Goal: Task Accomplishment & Management: Use online tool/utility

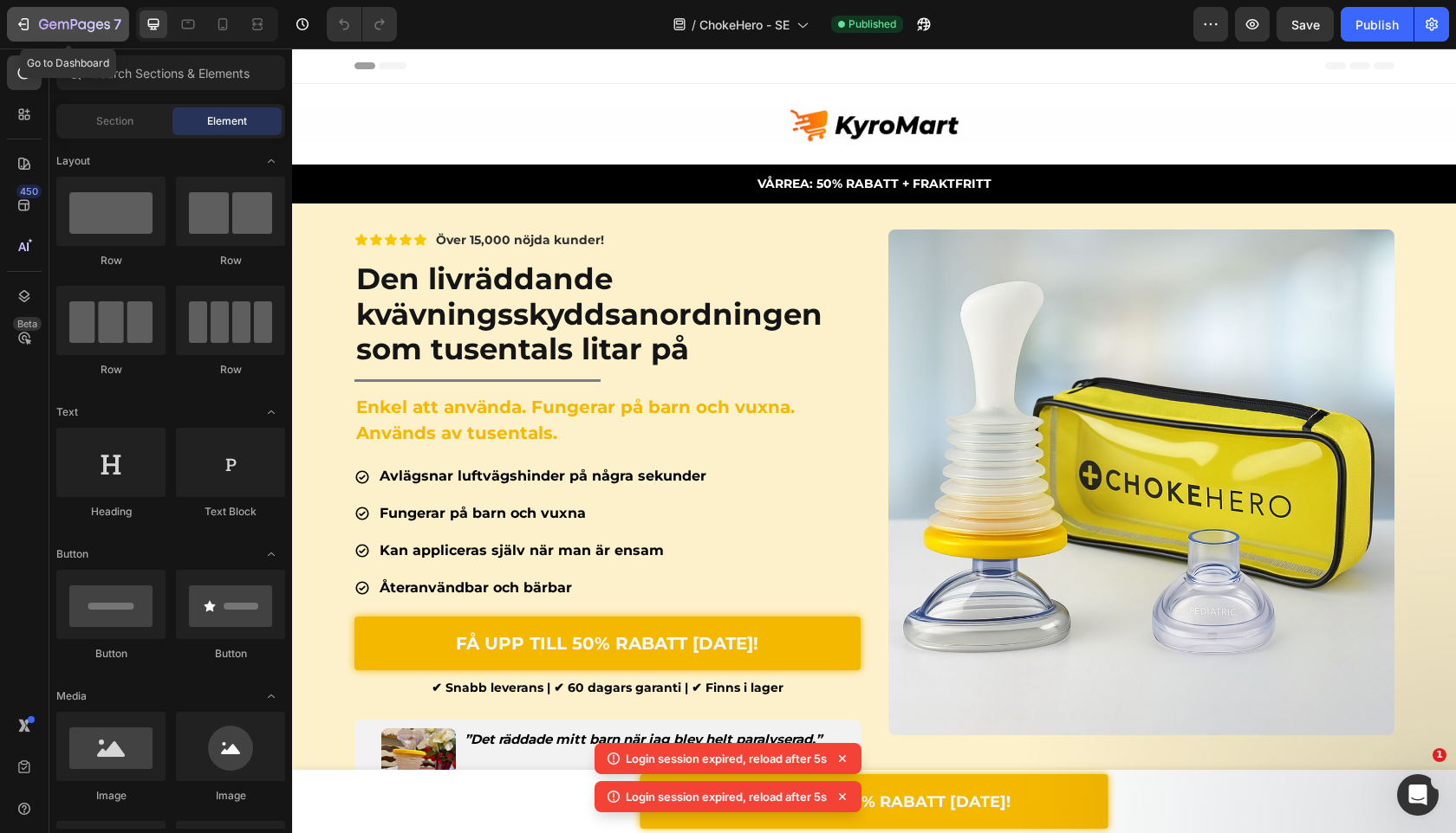
click at [58, 25] on icon "button" at bounding box center [63, 26] width 10 height 8
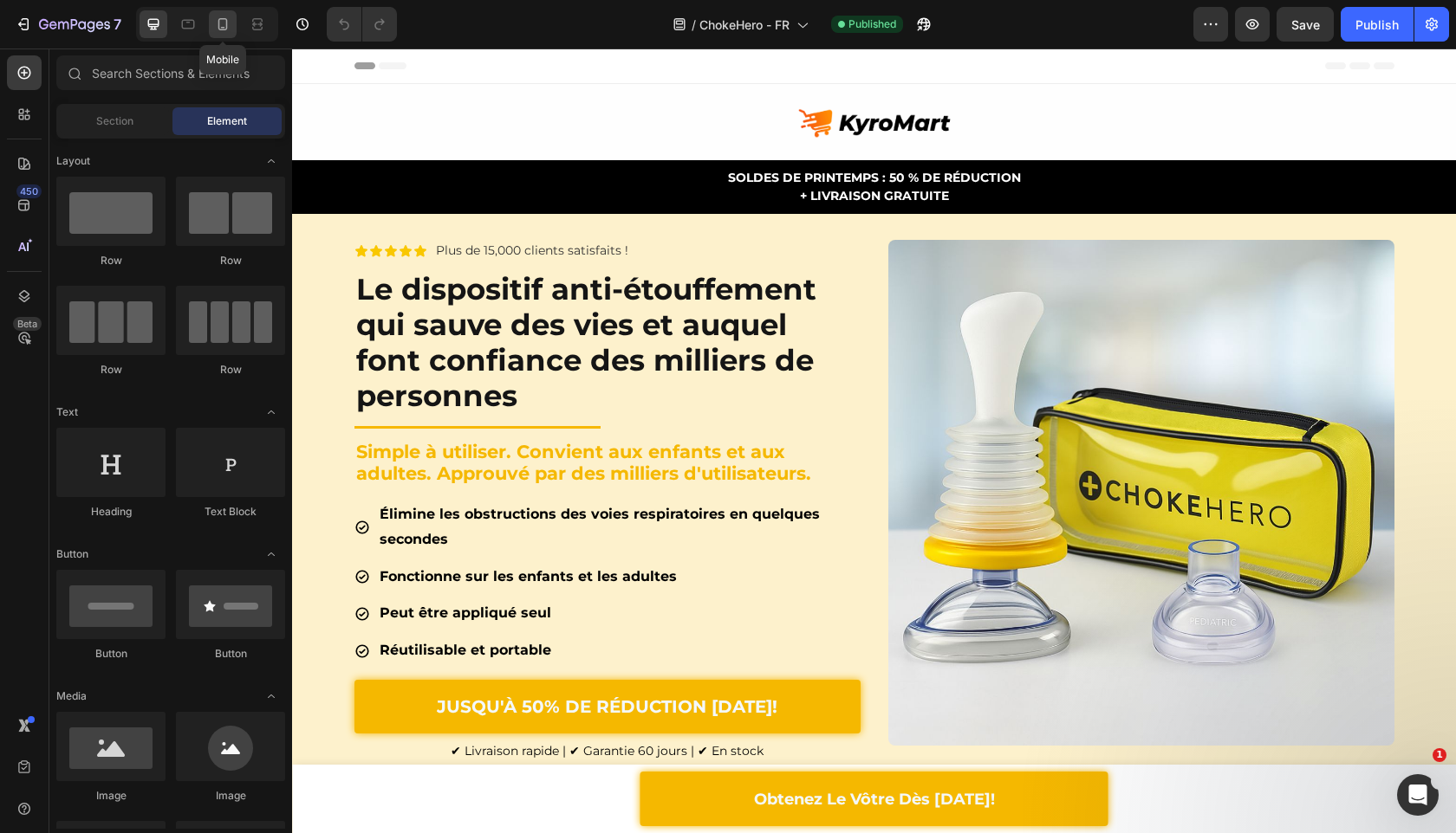
click at [223, 33] on div at bounding box center [222, 24] width 28 height 28
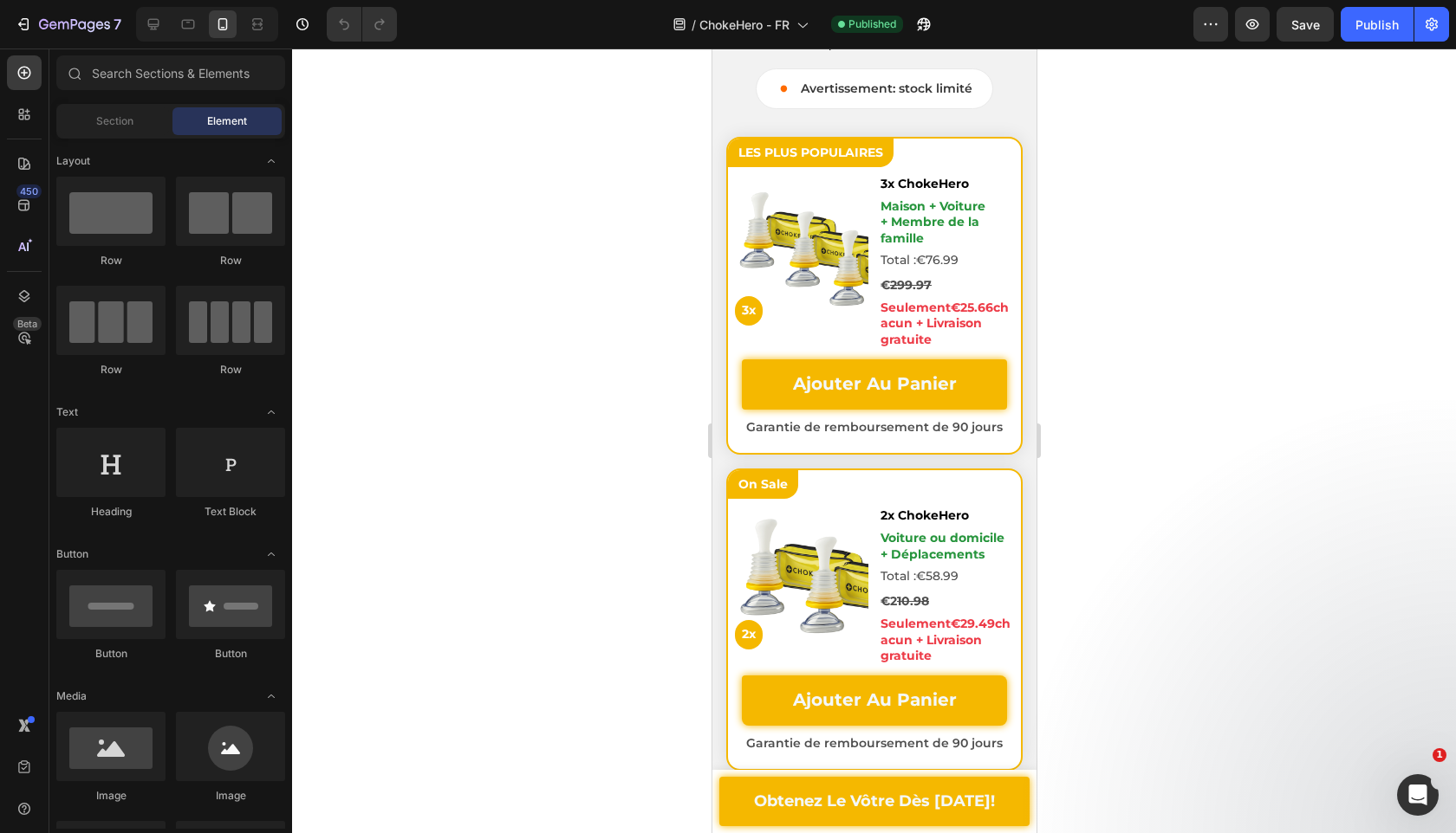
scroll to position [6920, 0]
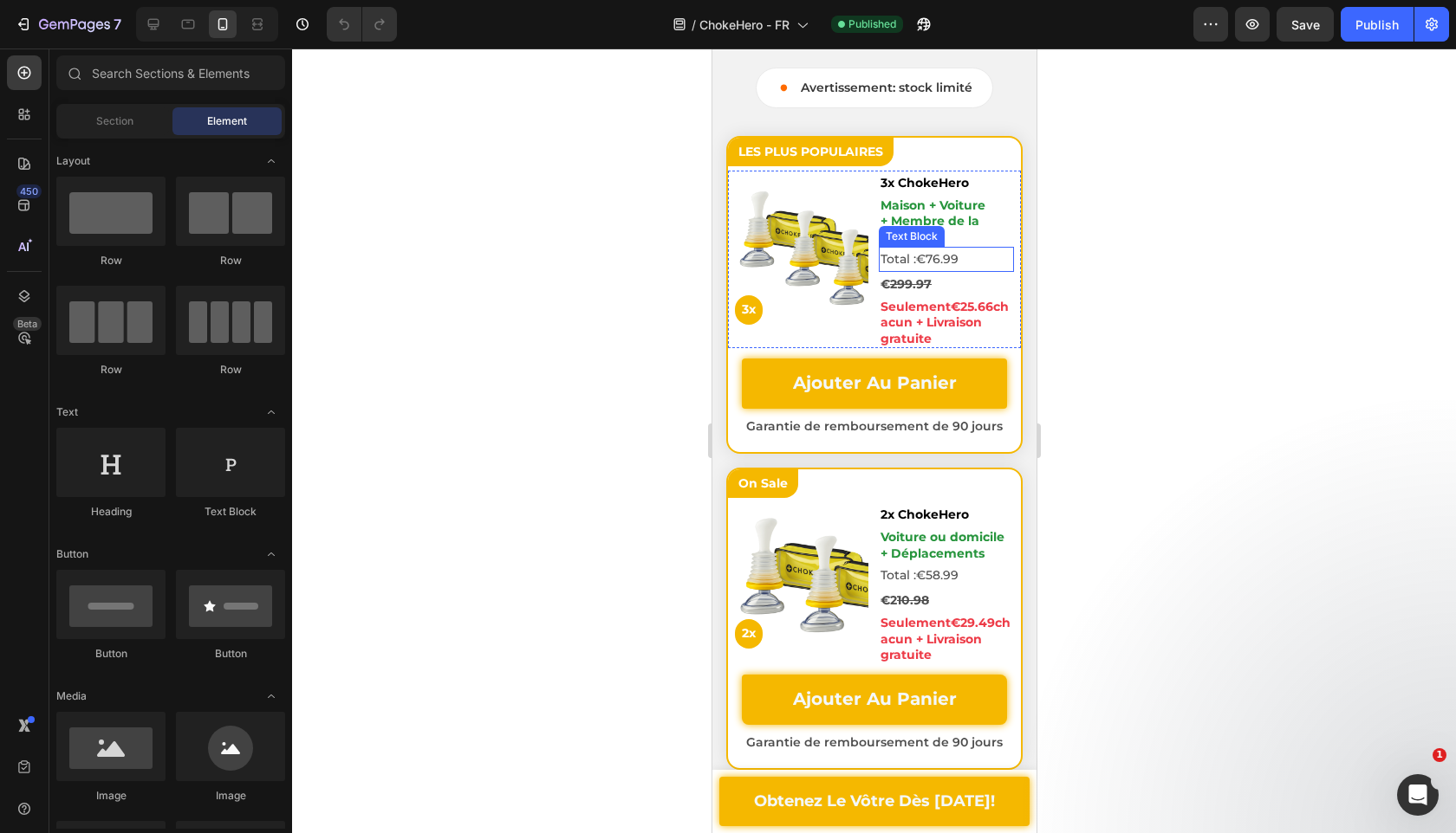
click at [939, 262] on span "€76" at bounding box center [927, 259] width 25 height 15
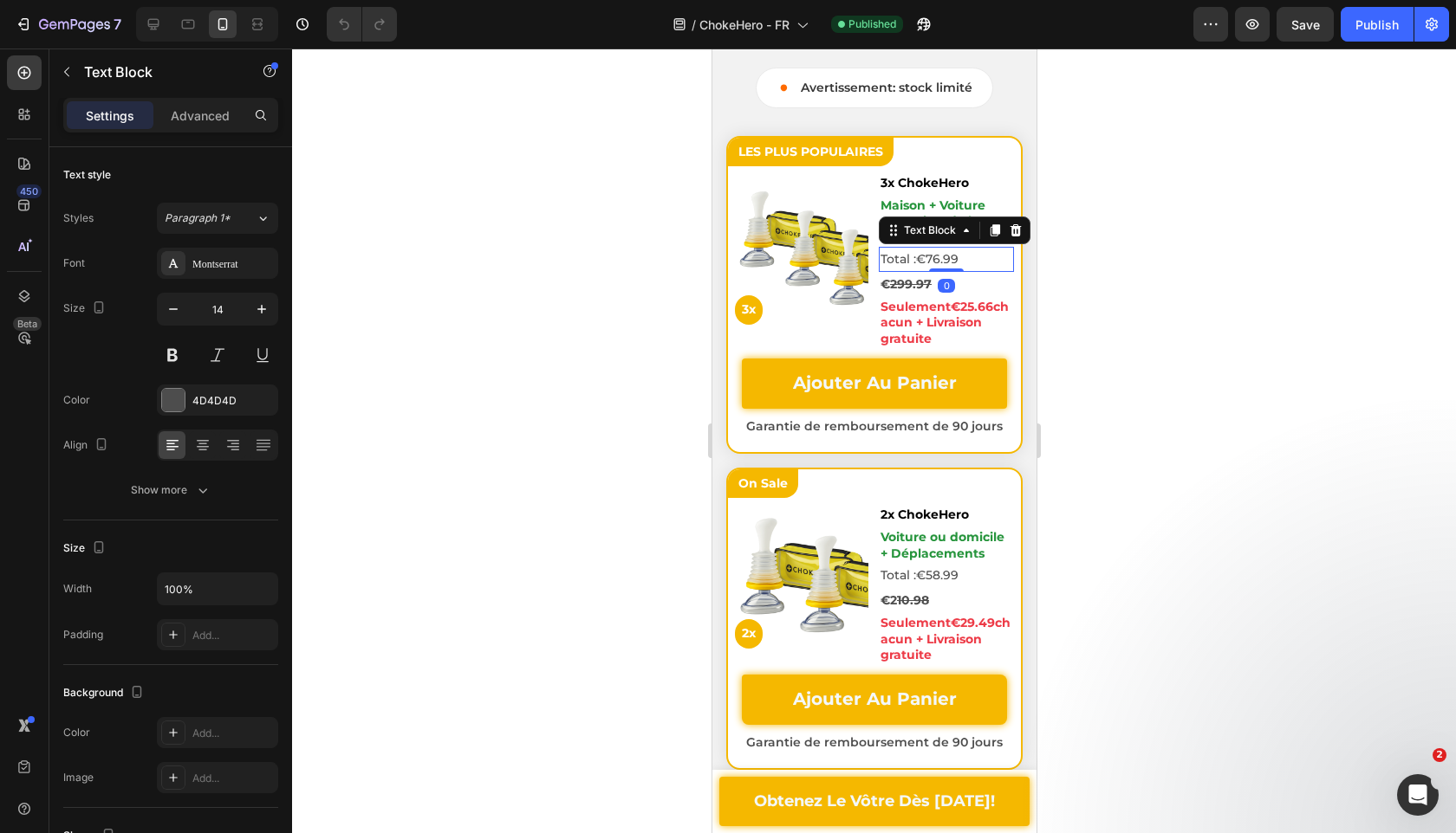
click at [934, 262] on span "€76" at bounding box center [927, 259] width 25 height 15
drag, startPoint x: 931, startPoint y: 265, endPoint x: 923, endPoint y: 264, distance: 8.1
click at [923, 264] on span "€76" at bounding box center [927, 259] width 25 height 15
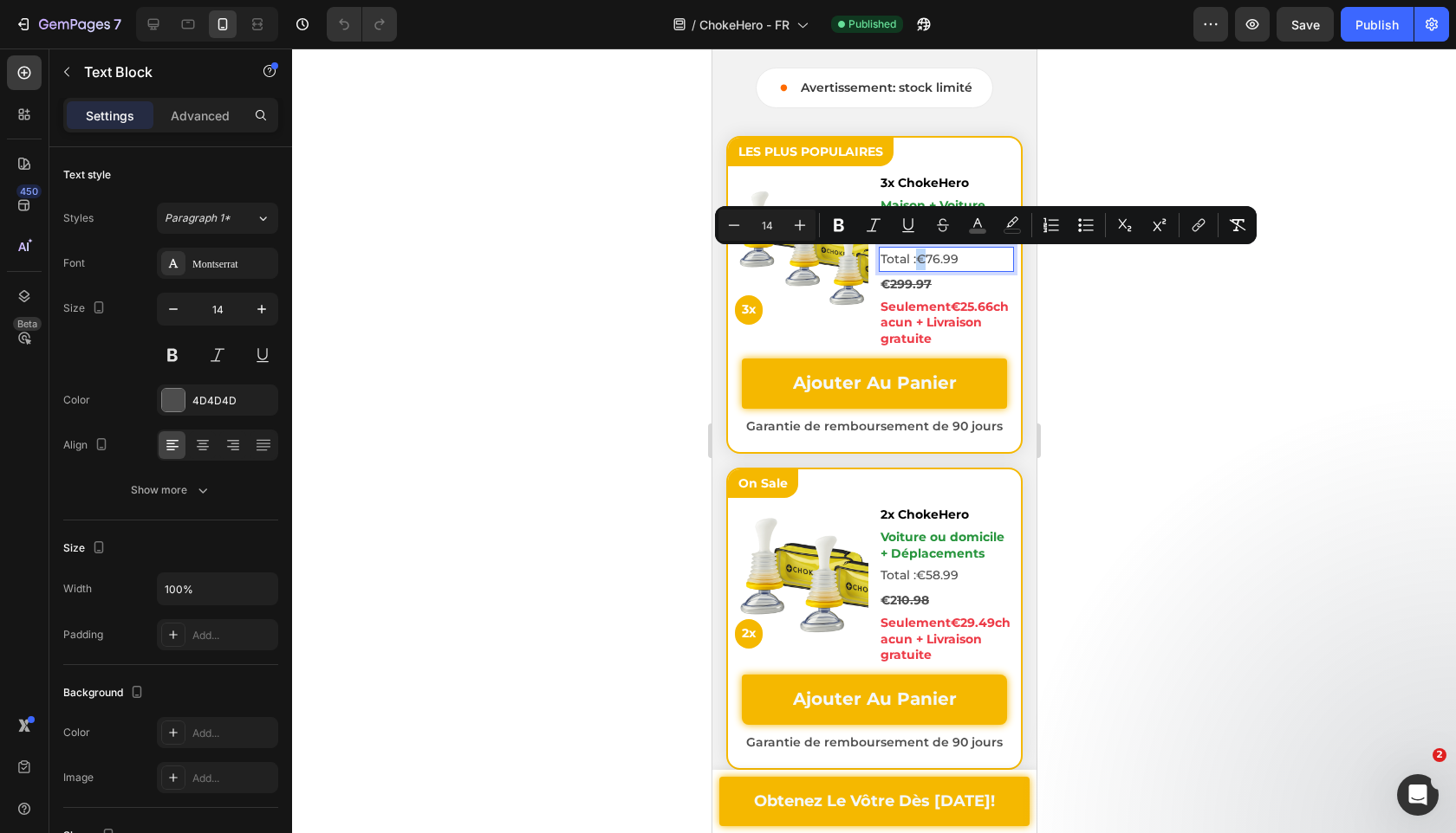
copy span "€"
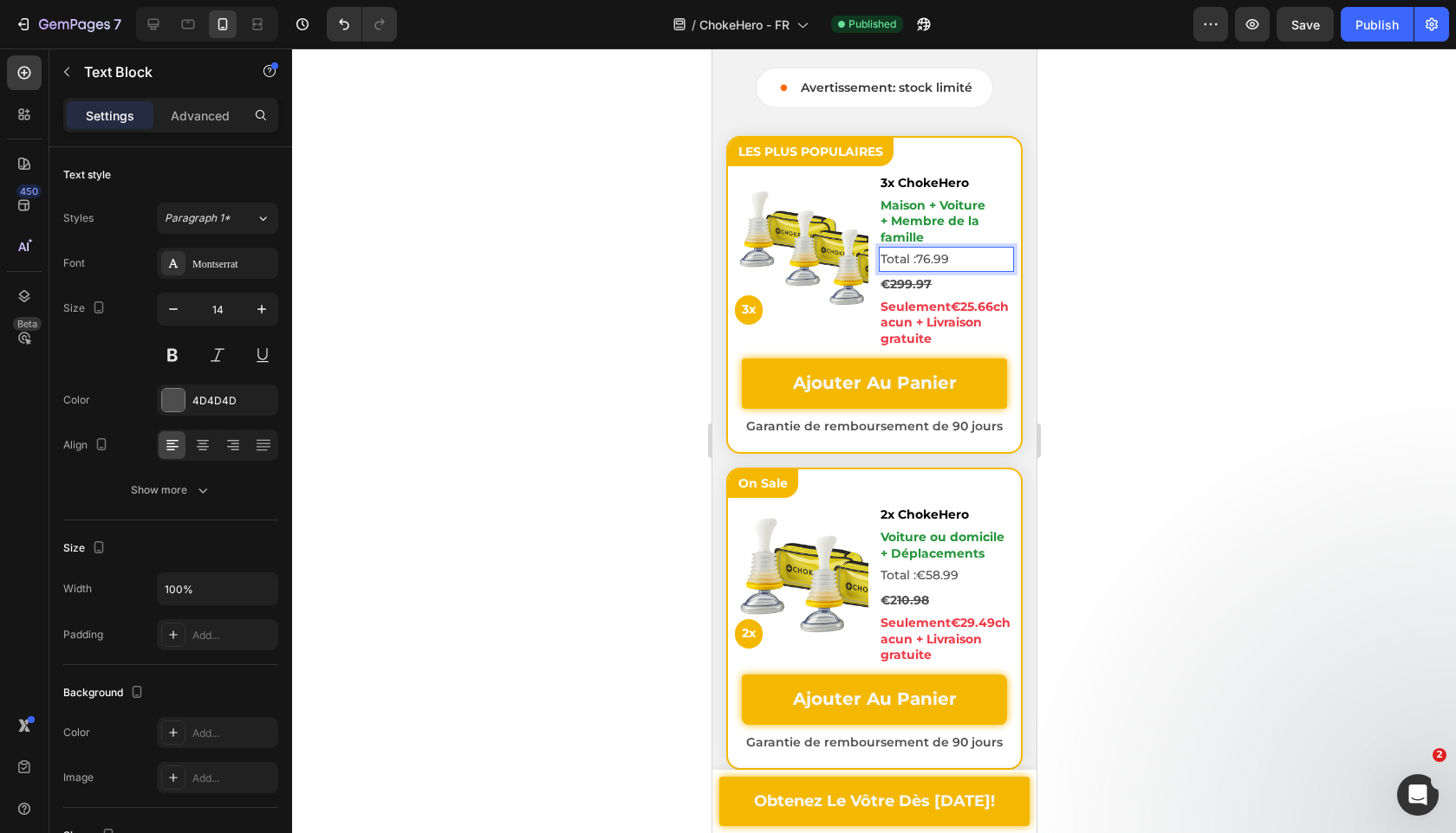
click at [960, 258] on p "Total : 76 .99" at bounding box center [945, 259] width 132 height 22
click at [952, 266] on span "€" at bounding box center [953, 259] width 9 height 15
click at [934, 259] on span ".99" at bounding box center [939, 259] width 18 height 15
click at [888, 288] on strong "€" at bounding box center [885, 284] width 9 height 15
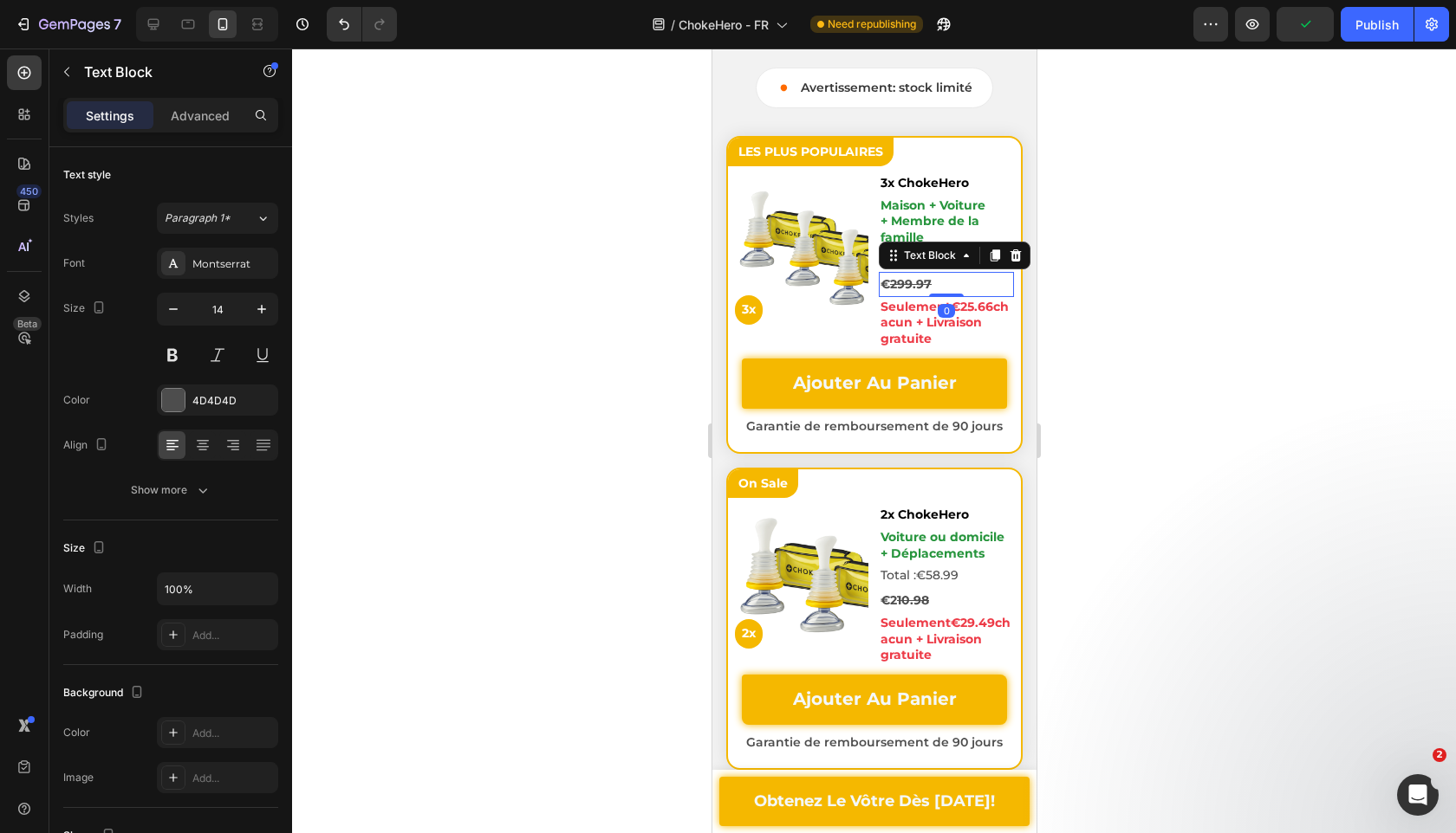
click at [885, 287] on strong "€" at bounding box center [885, 284] width 9 height 15
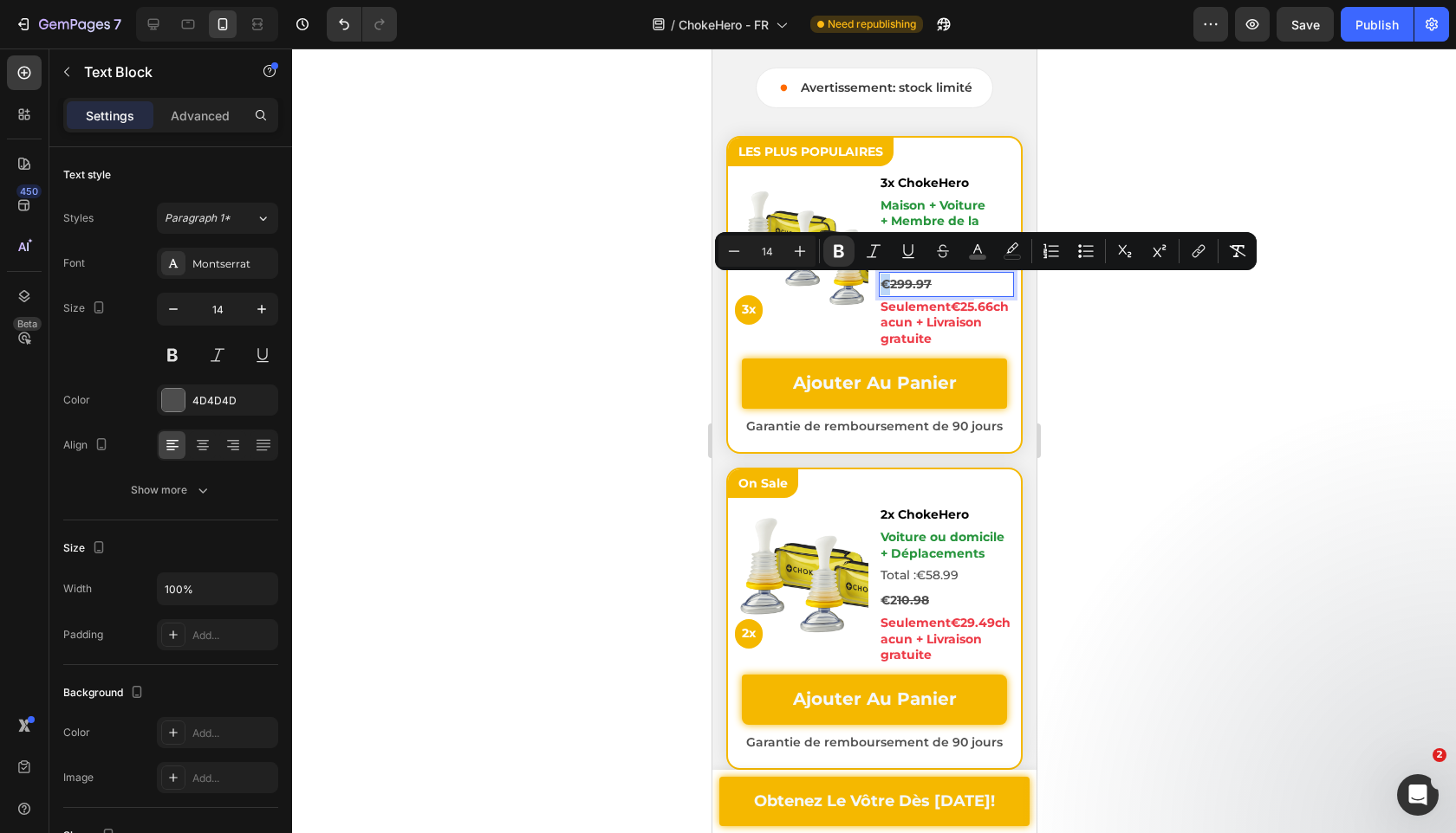
click at [890, 288] on p "€ 299.97" at bounding box center [945, 285] width 132 height 22
copy strong "€"
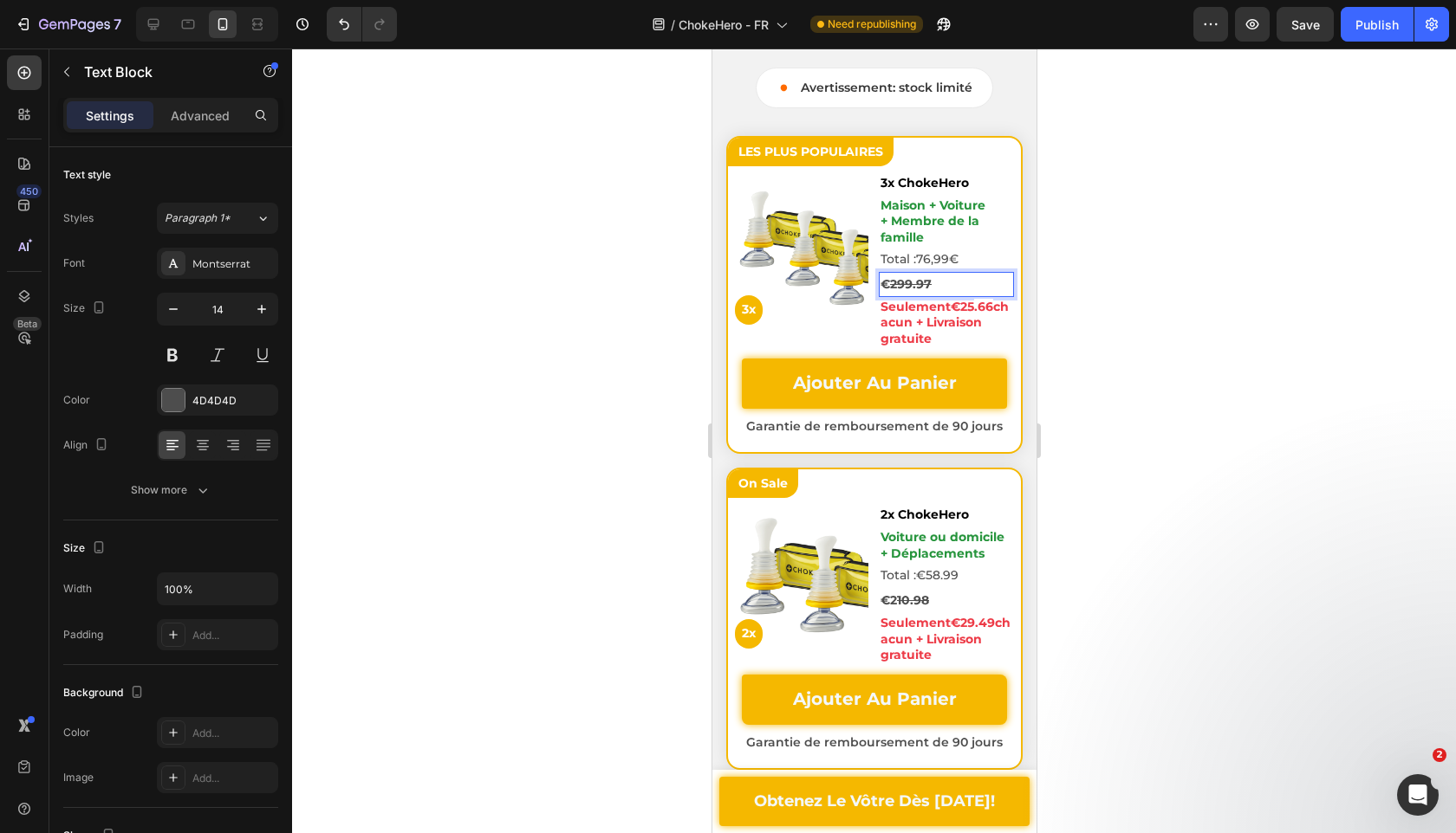
click at [953, 285] on p "€ 299.97" at bounding box center [945, 285] width 132 height 22
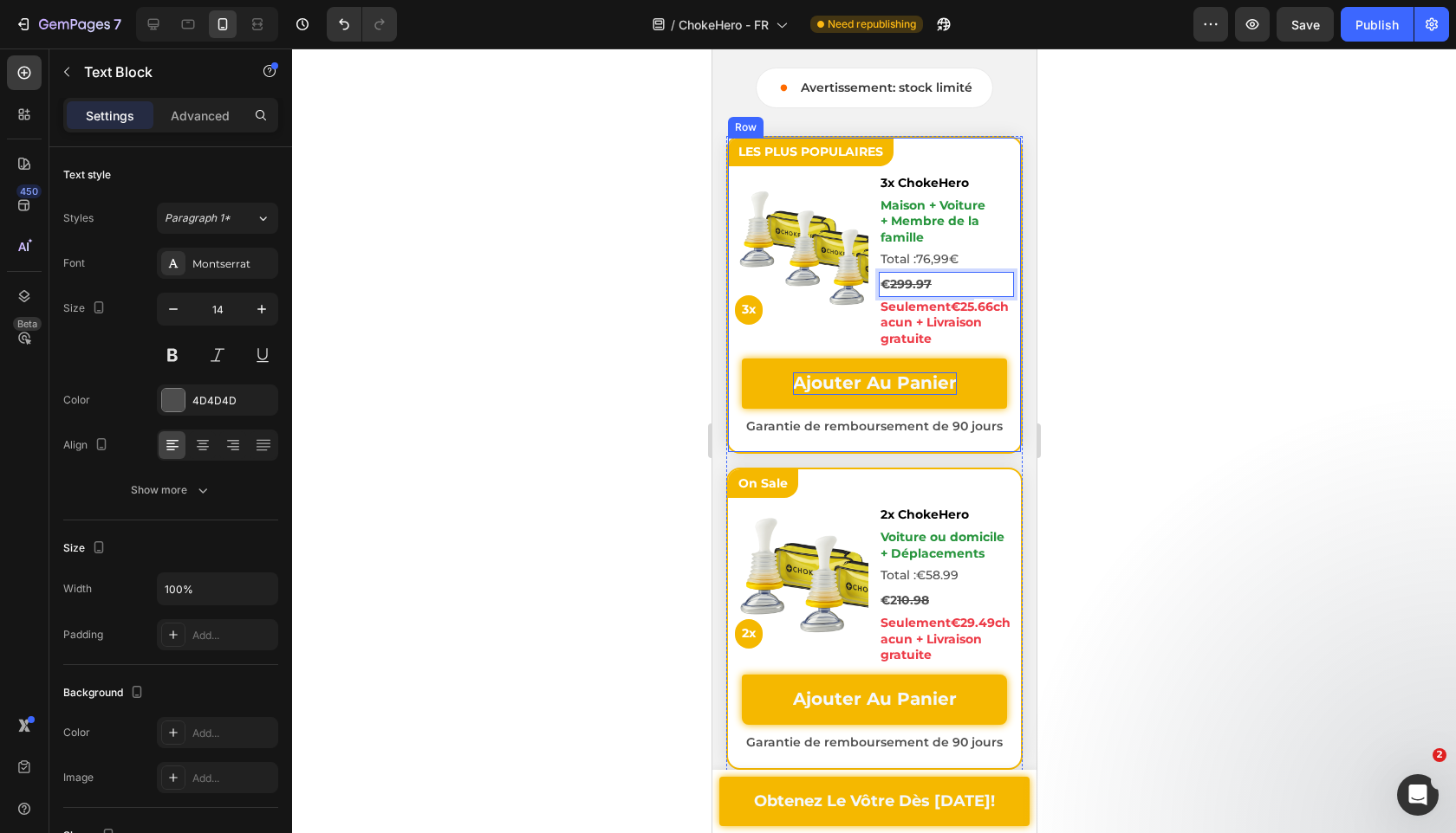
click at [866, 379] on span "Ajouter Au Panier" at bounding box center [874, 383] width 164 height 21
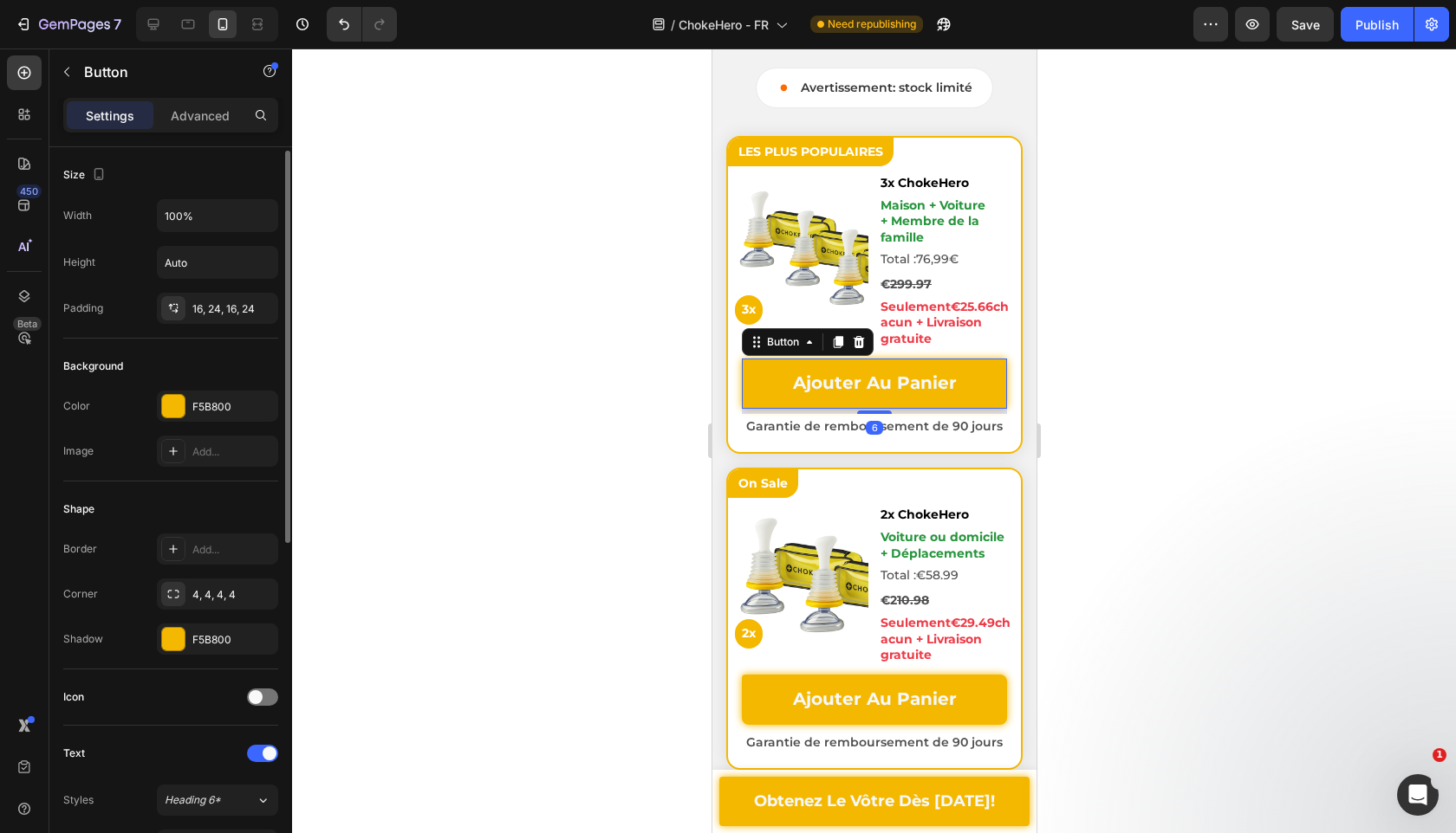
scroll to position [642, 0]
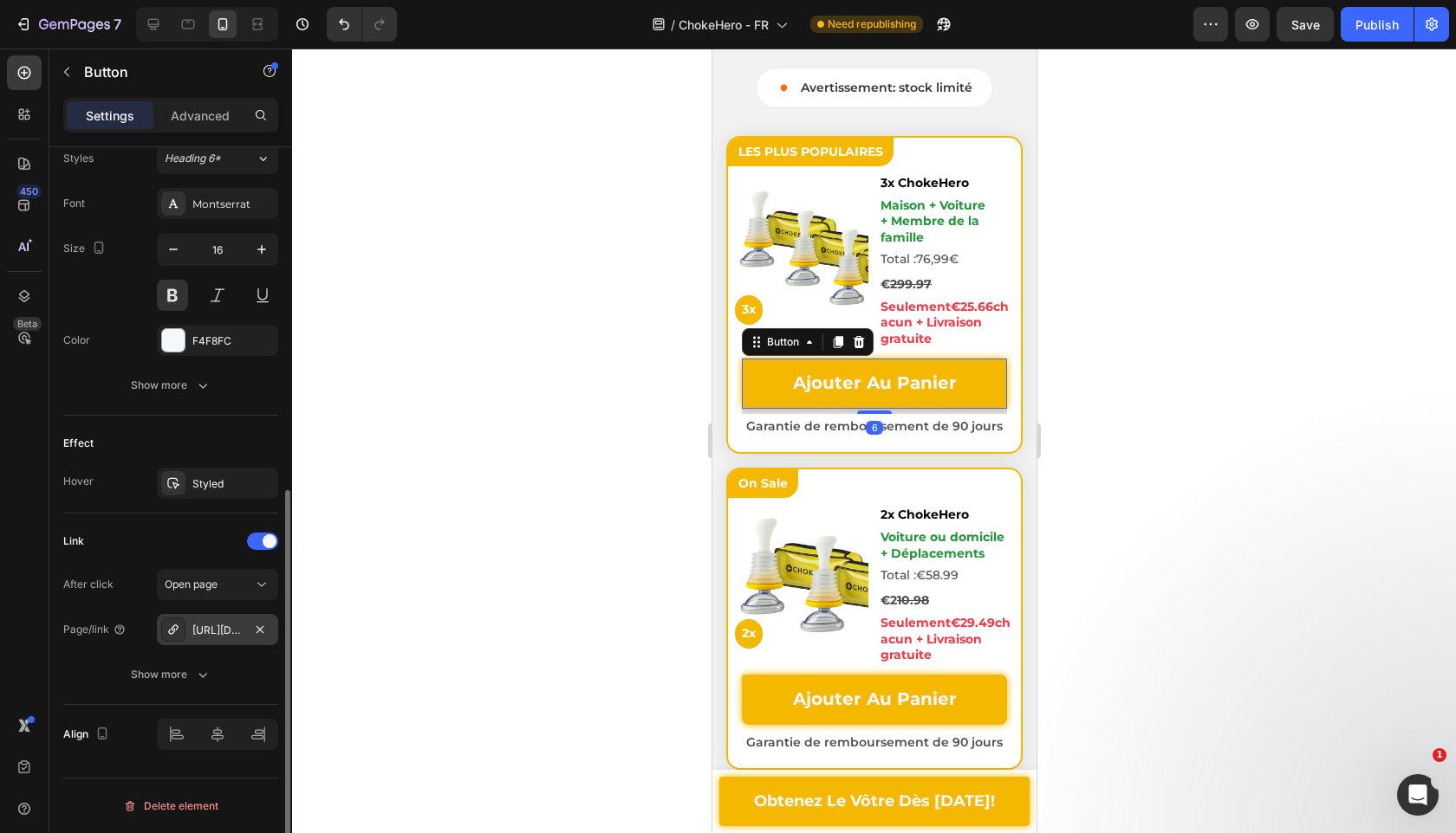
click at [215, 628] on div "[URL][DOMAIN_NAME]" at bounding box center [217, 631] width 50 height 15
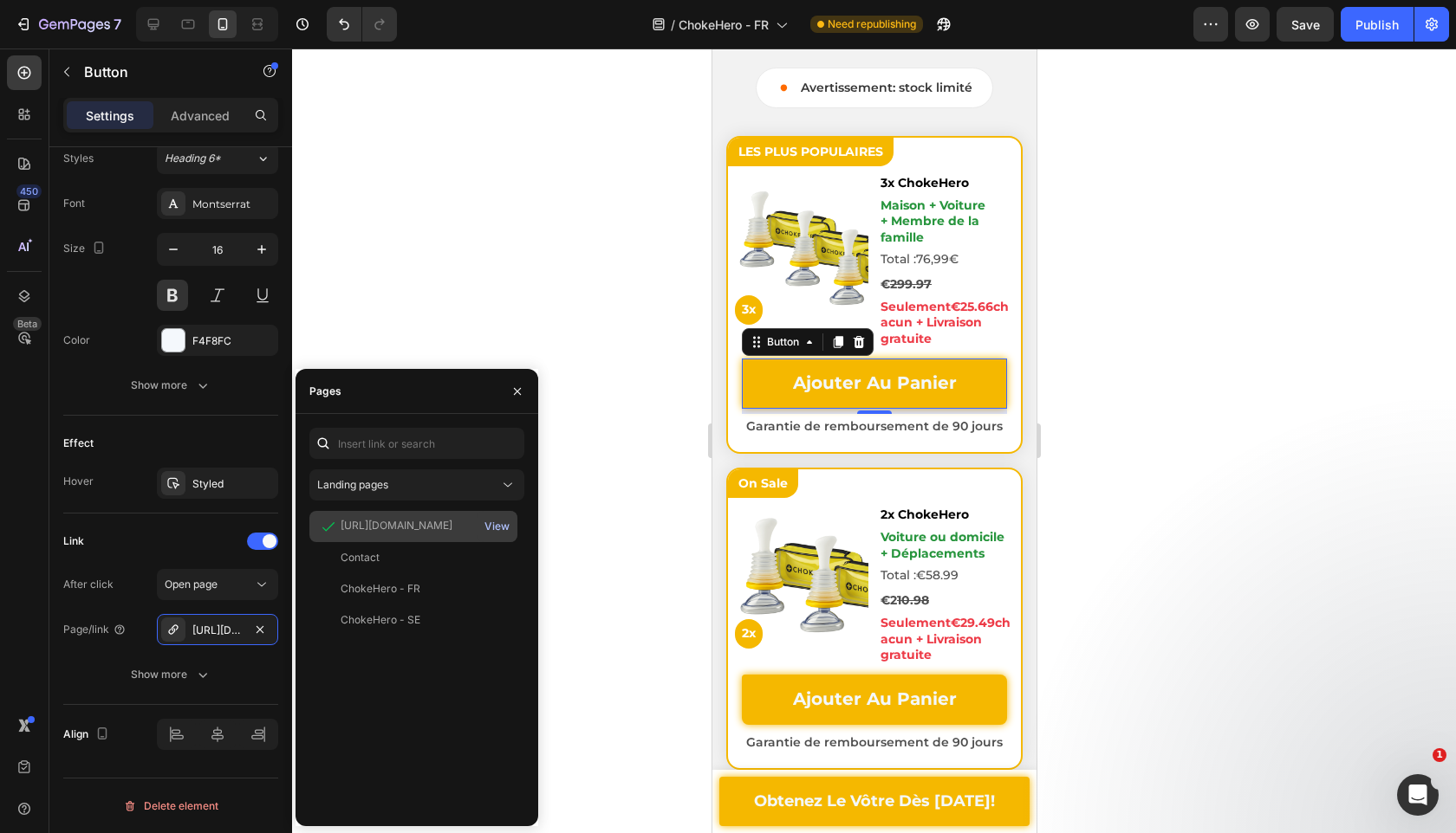
click at [500, 528] on div "View" at bounding box center [496, 527] width 25 height 15
click at [957, 263] on span "€" at bounding box center [953, 259] width 9 height 15
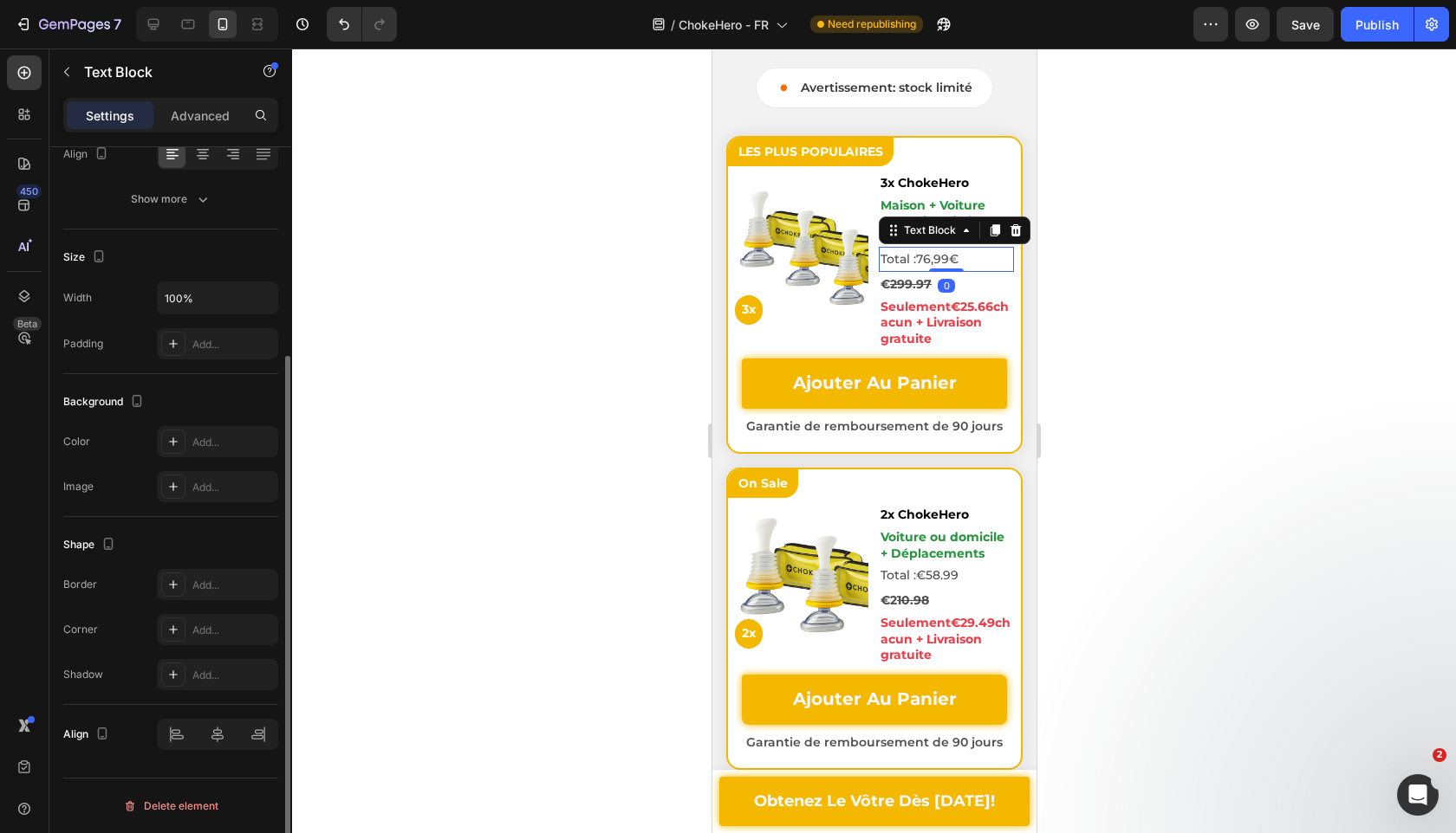
scroll to position [0, 0]
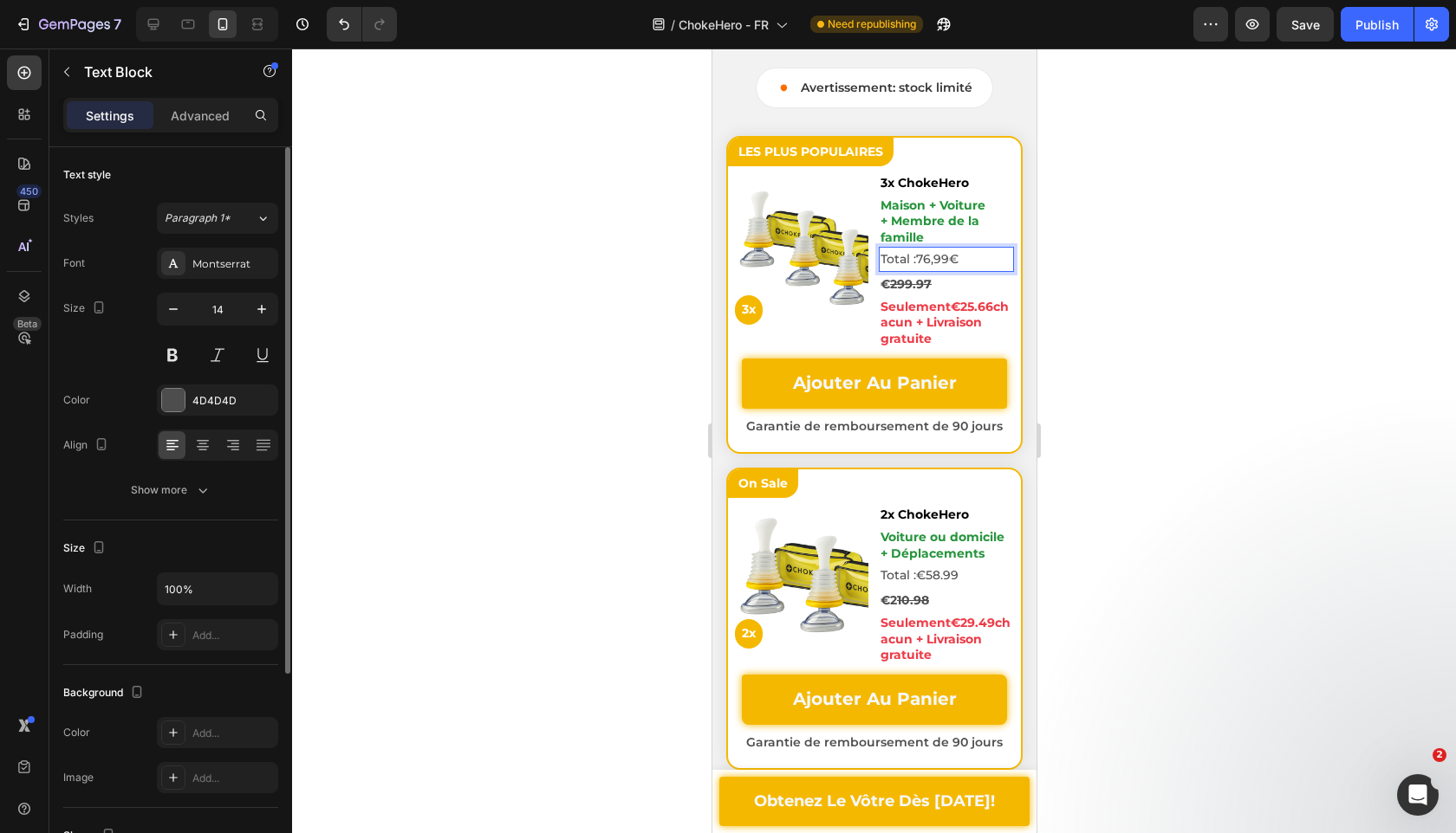
click at [951, 262] on span "€" at bounding box center [953, 259] width 9 height 15
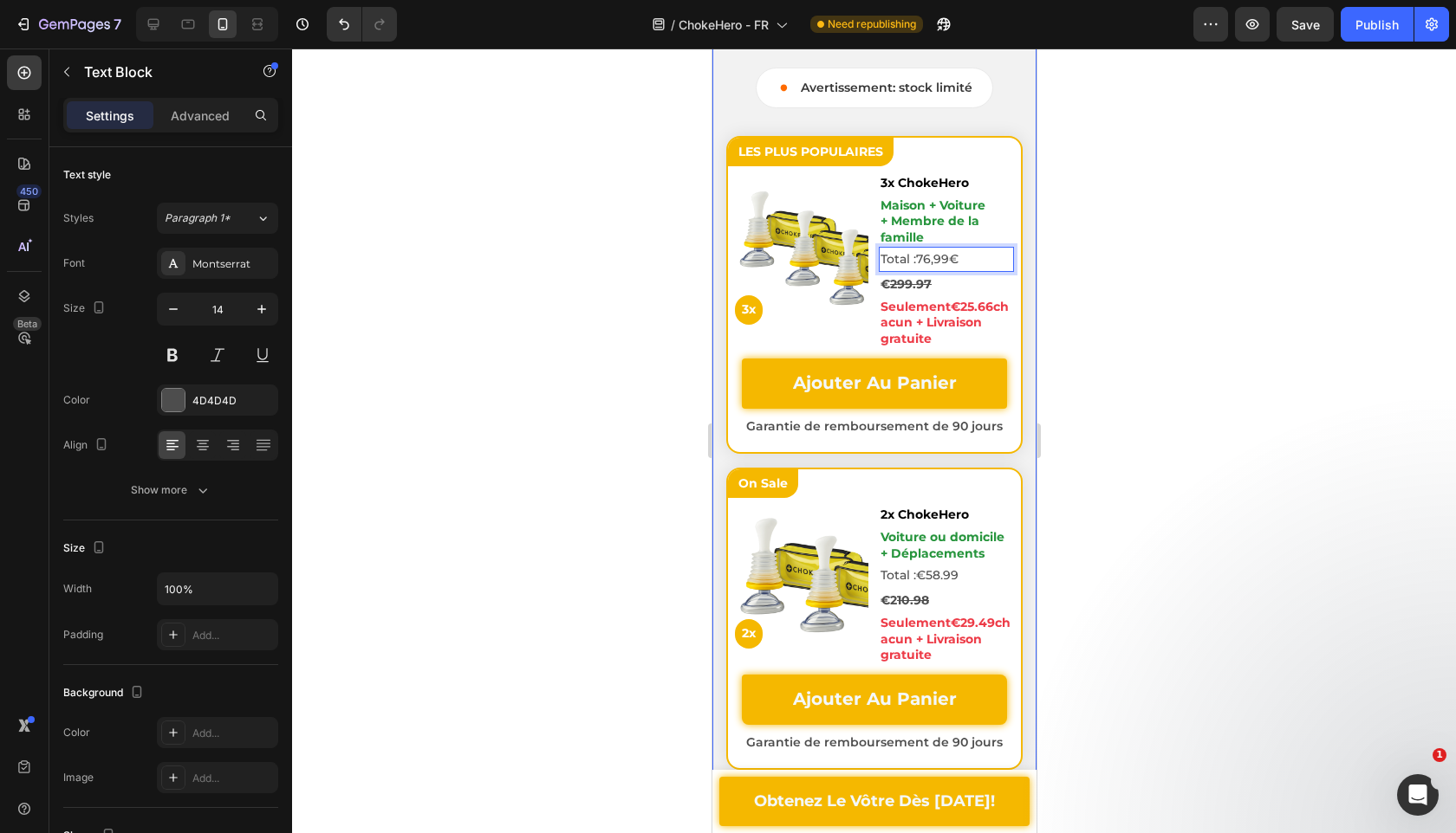
click at [1121, 212] on div at bounding box center [874, 440] width 1164 height 785
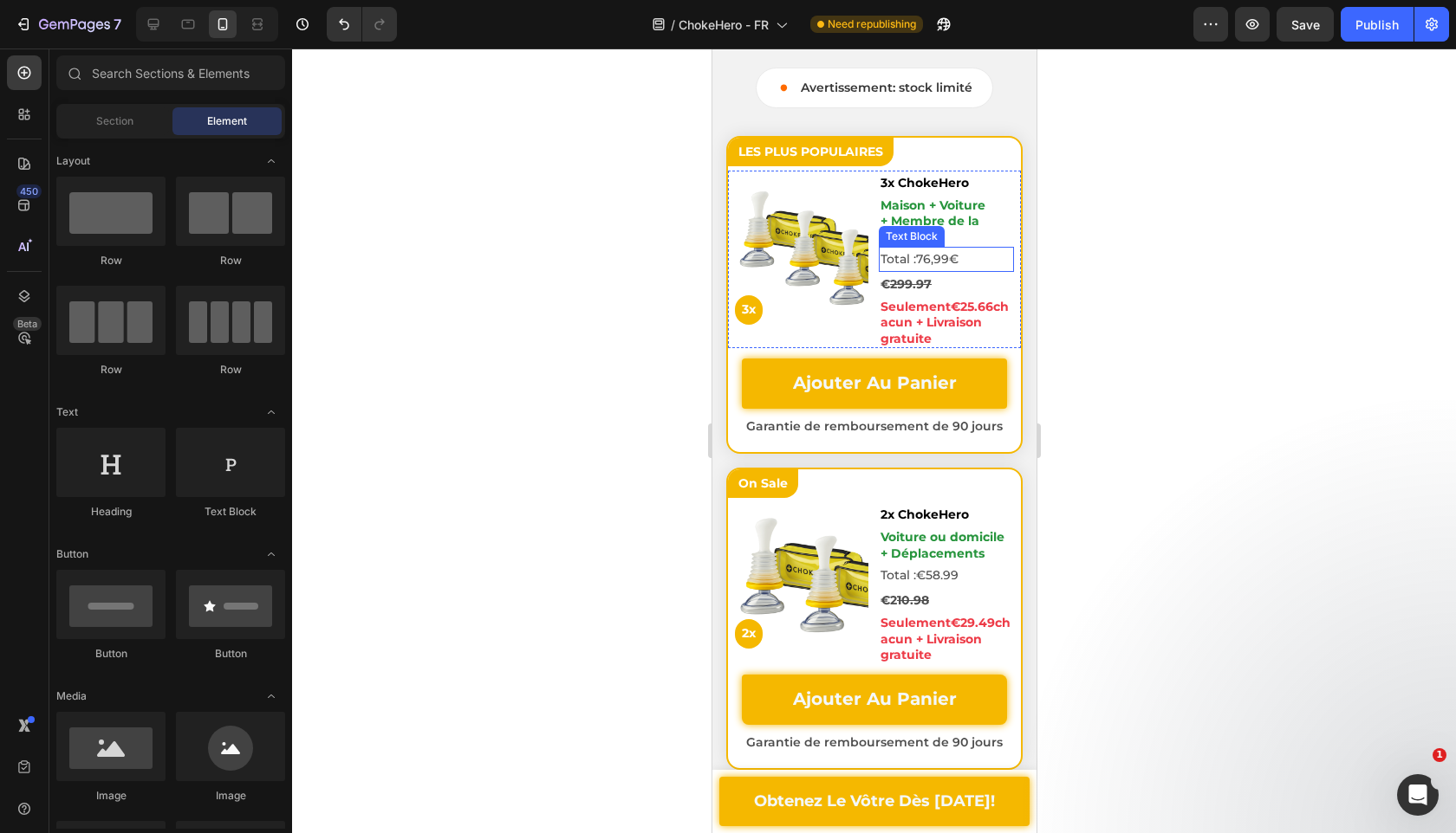
click at [948, 264] on span "99" at bounding box center [941, 259] width 15 height 15
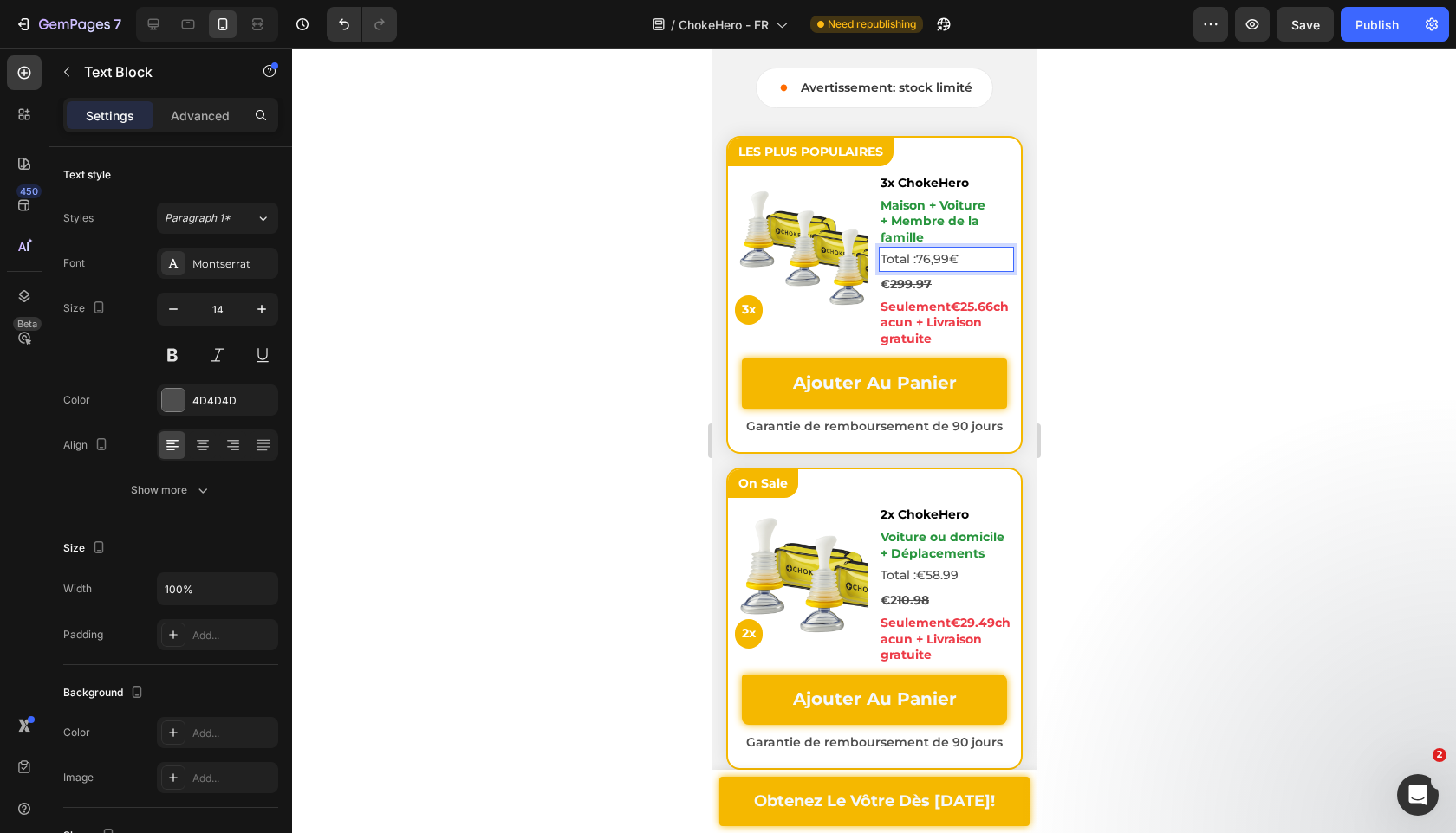
click at [947, 267] on p "Total : 76, 99 €" at bounding box center [945, 259] width 132 height 22
click at [948, 266] on span "99" at bounding box center [941, 259] width 15 height 15
click at [884, 287] on strong "€" at bounding box center [885, 284] width 9 height 15
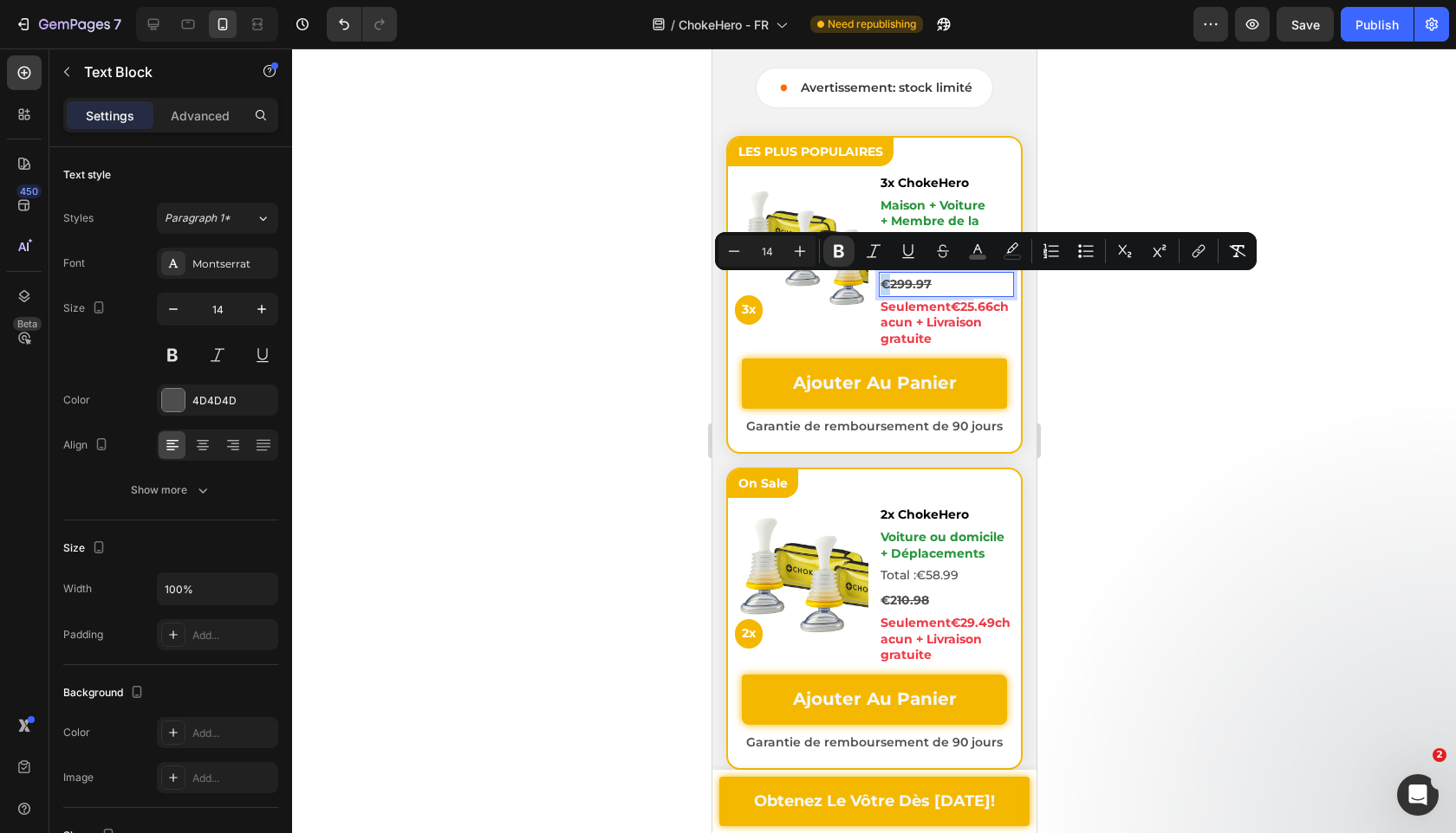
copy strong "€"
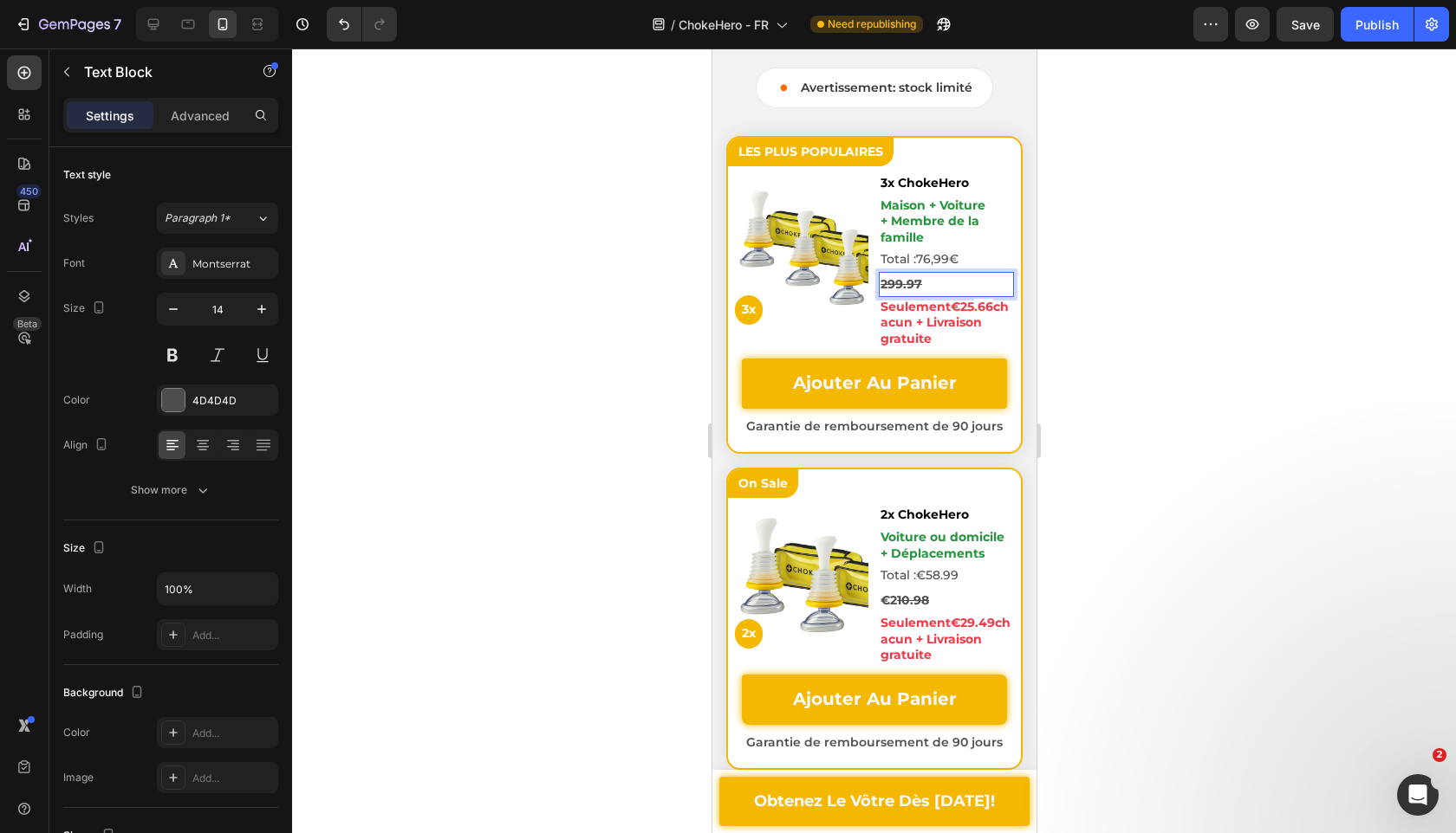
click at [950, 285] on p "299.97" at bounding box center [945, 285] width 132 height 22
click at [906, 286] on strong "299.97" at bounding box center [901, 284] width 42 height 15
click at [958, 309] on strong "€25" at bounding box center [961, 306] width 24 height 15
click at [956, 309] on strong "€25" at bounding box center [961, 306] width 24 height 15
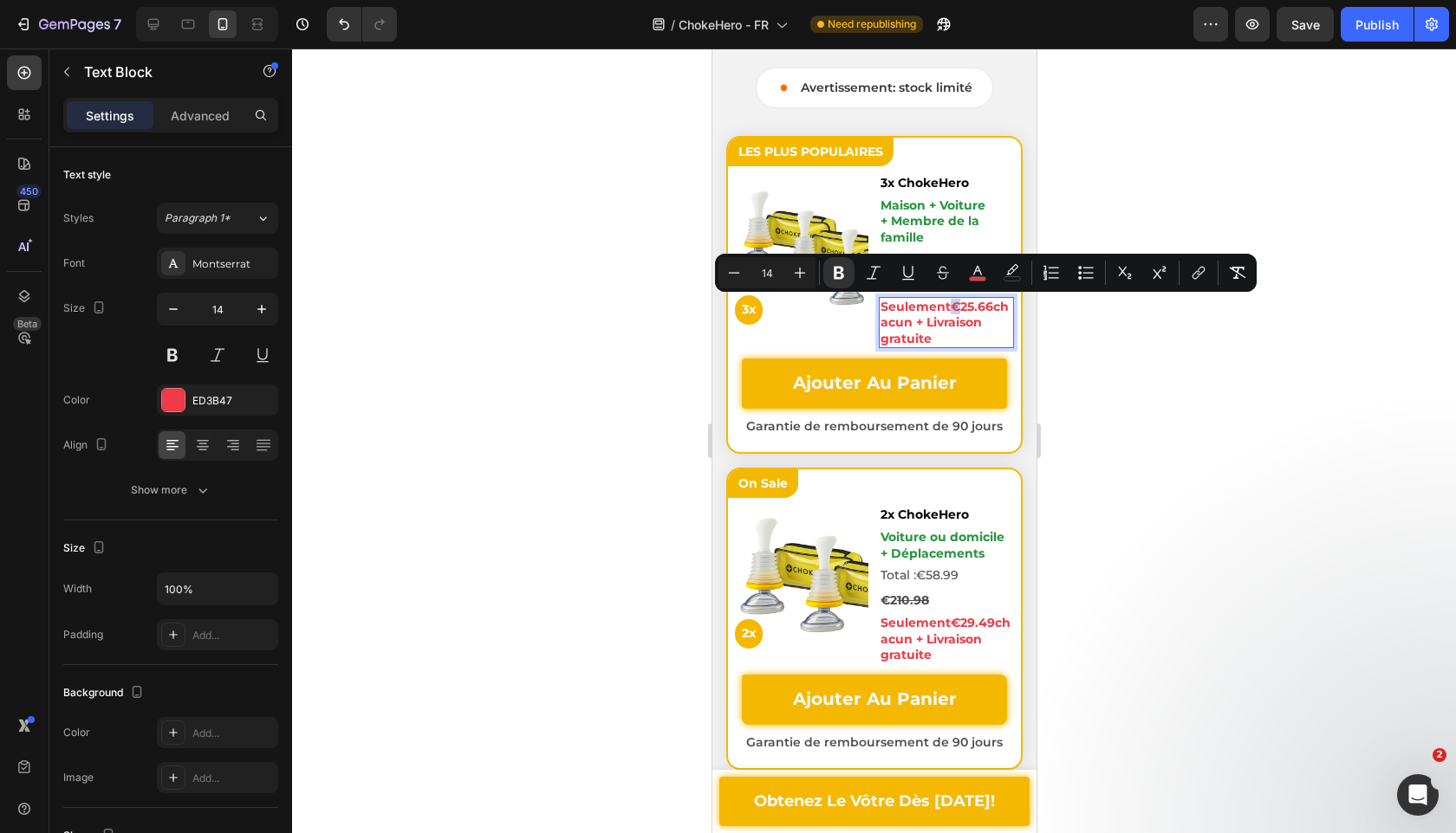
copy strong "€"
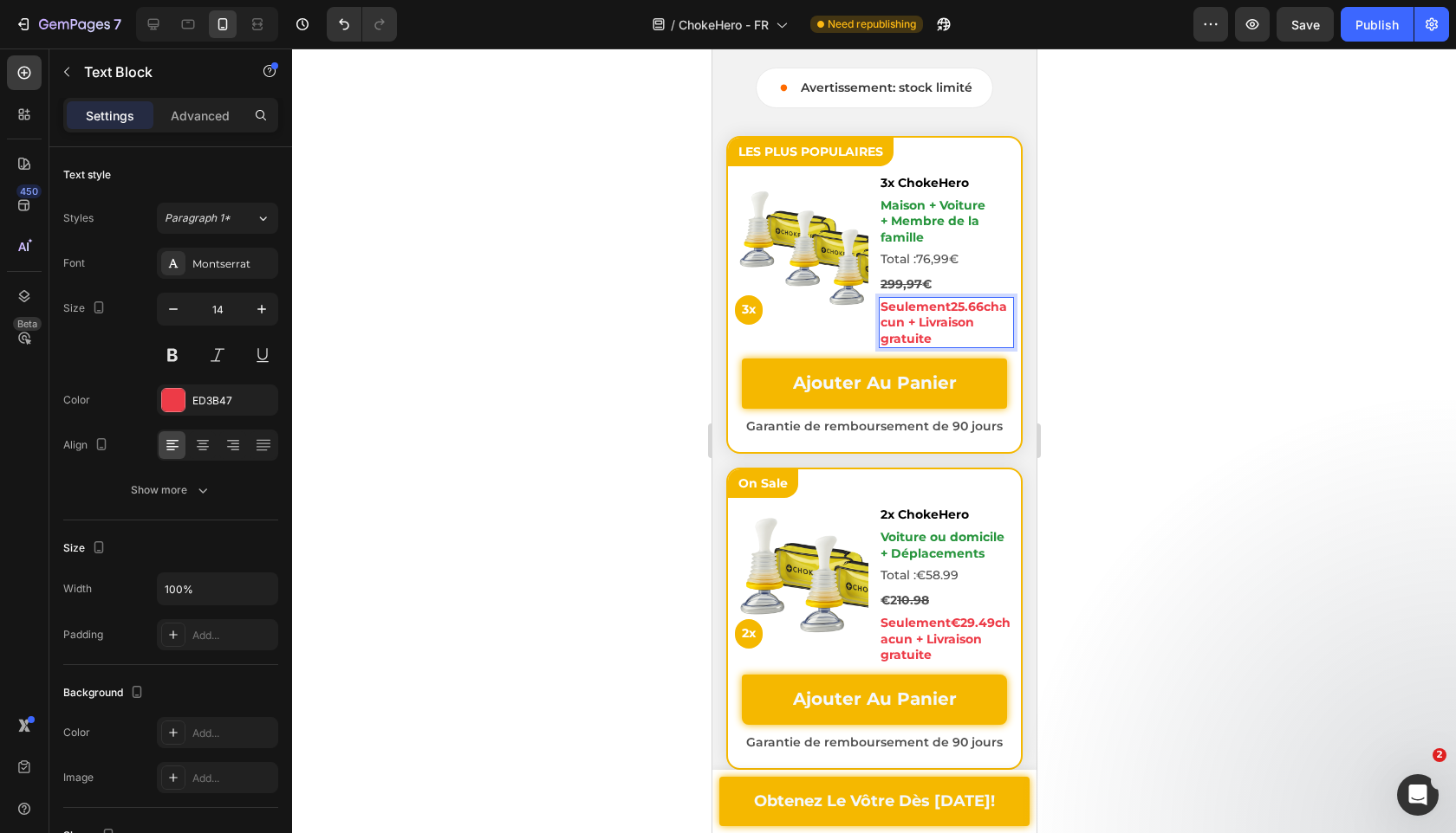
click at [973, 312] on strong ".66" at bounding box center [973, 306] width 19 height 15
click at [982, 306] on strong "66" at bounding box center [975, 306] width 15 height 15
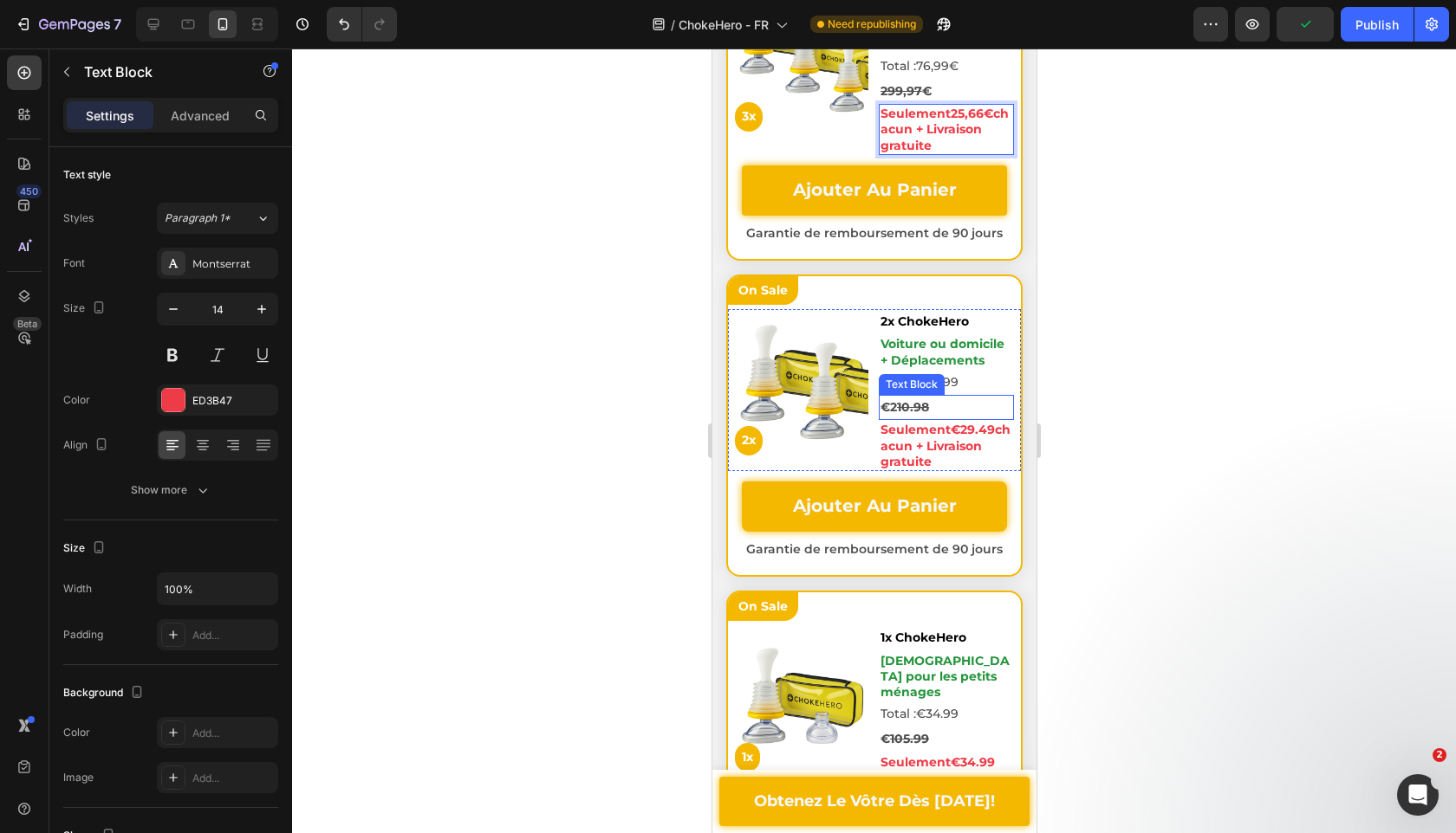
scroll to position [7019, 0]
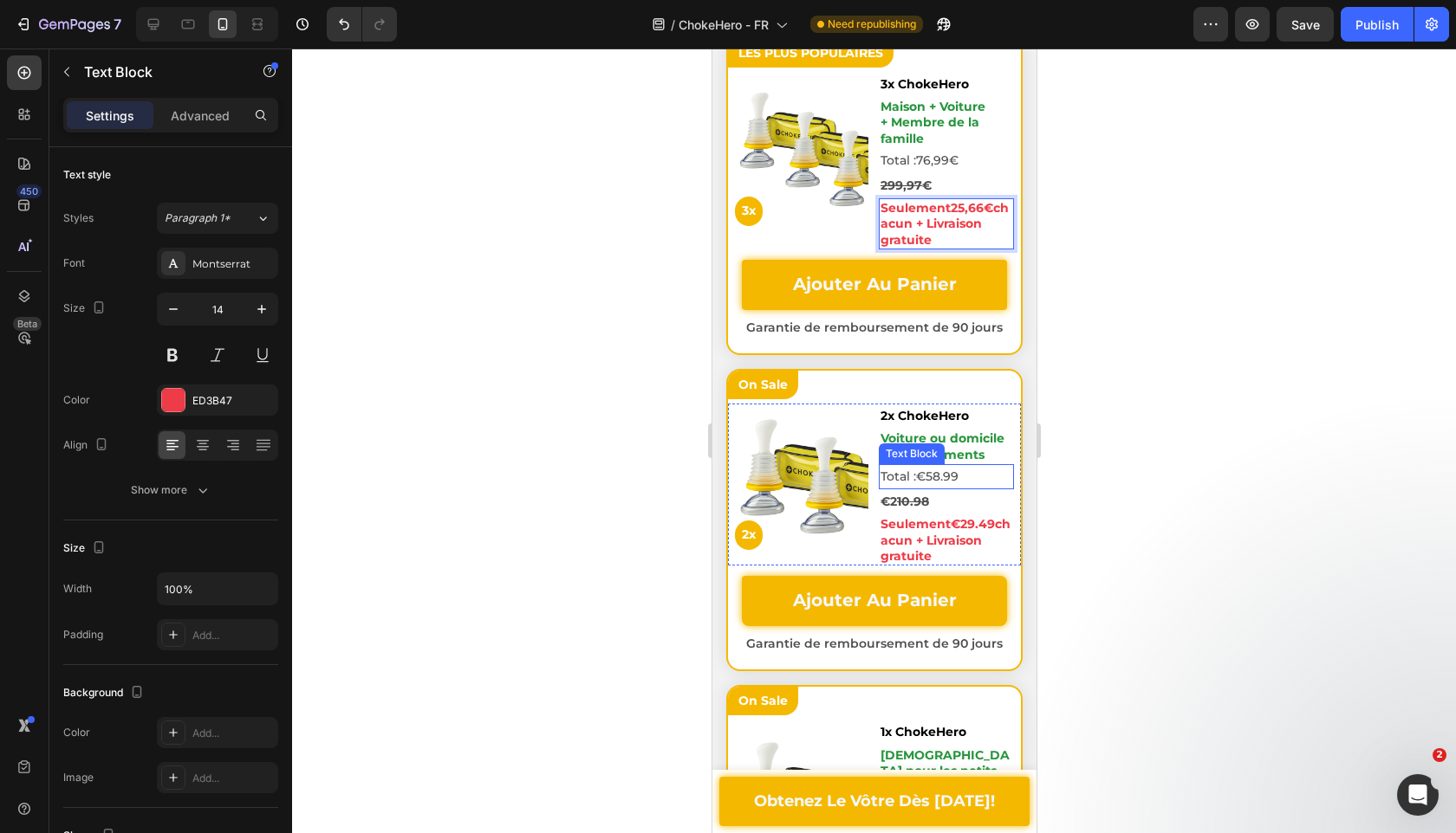
click at [931, 472] on span "€58" at bounding box center [927, 476] width 25 height 15
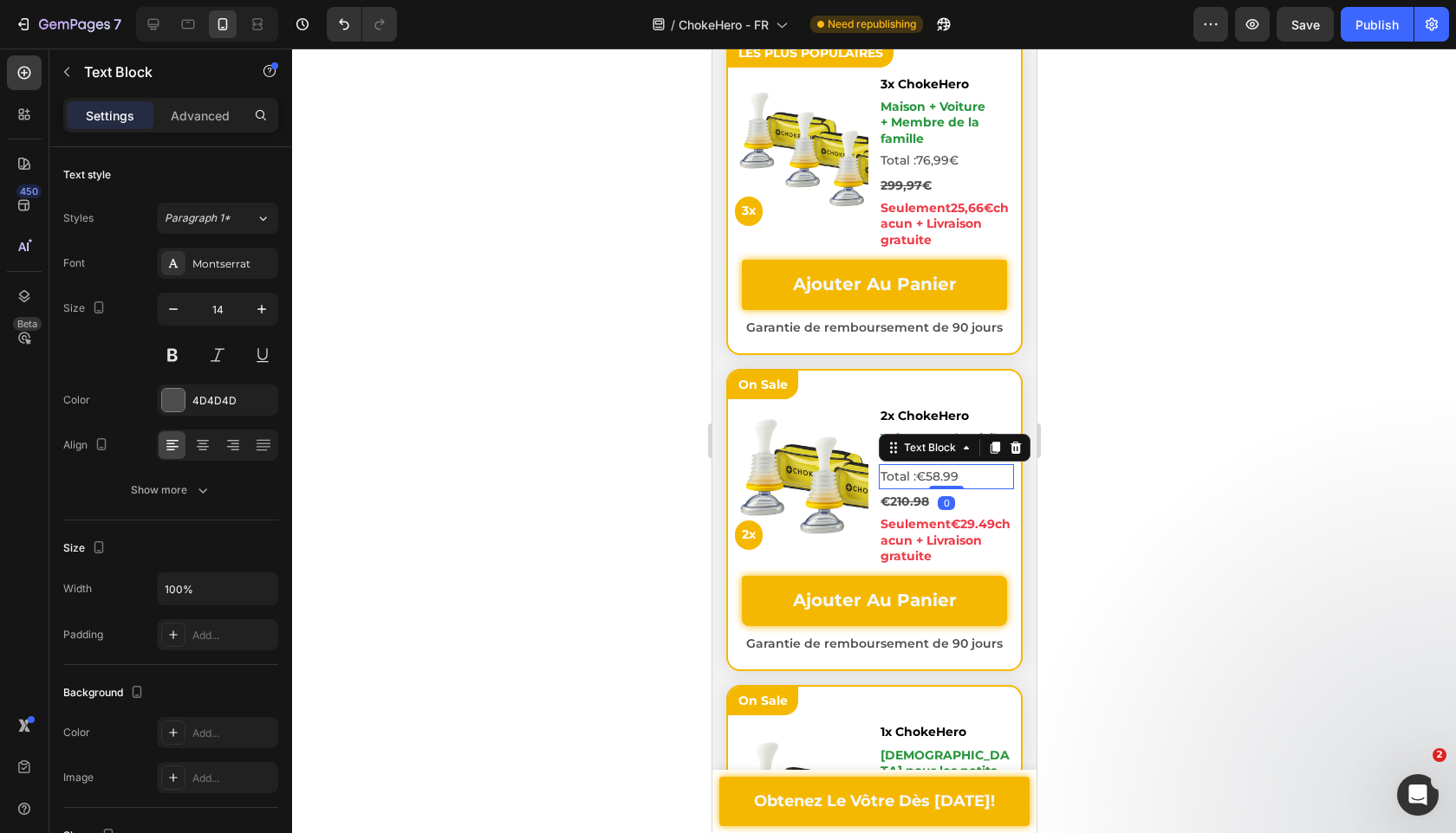
click at [929, 470] on span "€58" at bounding box center [927, 476] width 25 height 15
click at [922, 478] on span "€58" at bounding box center [927, 476] width 25 height 15
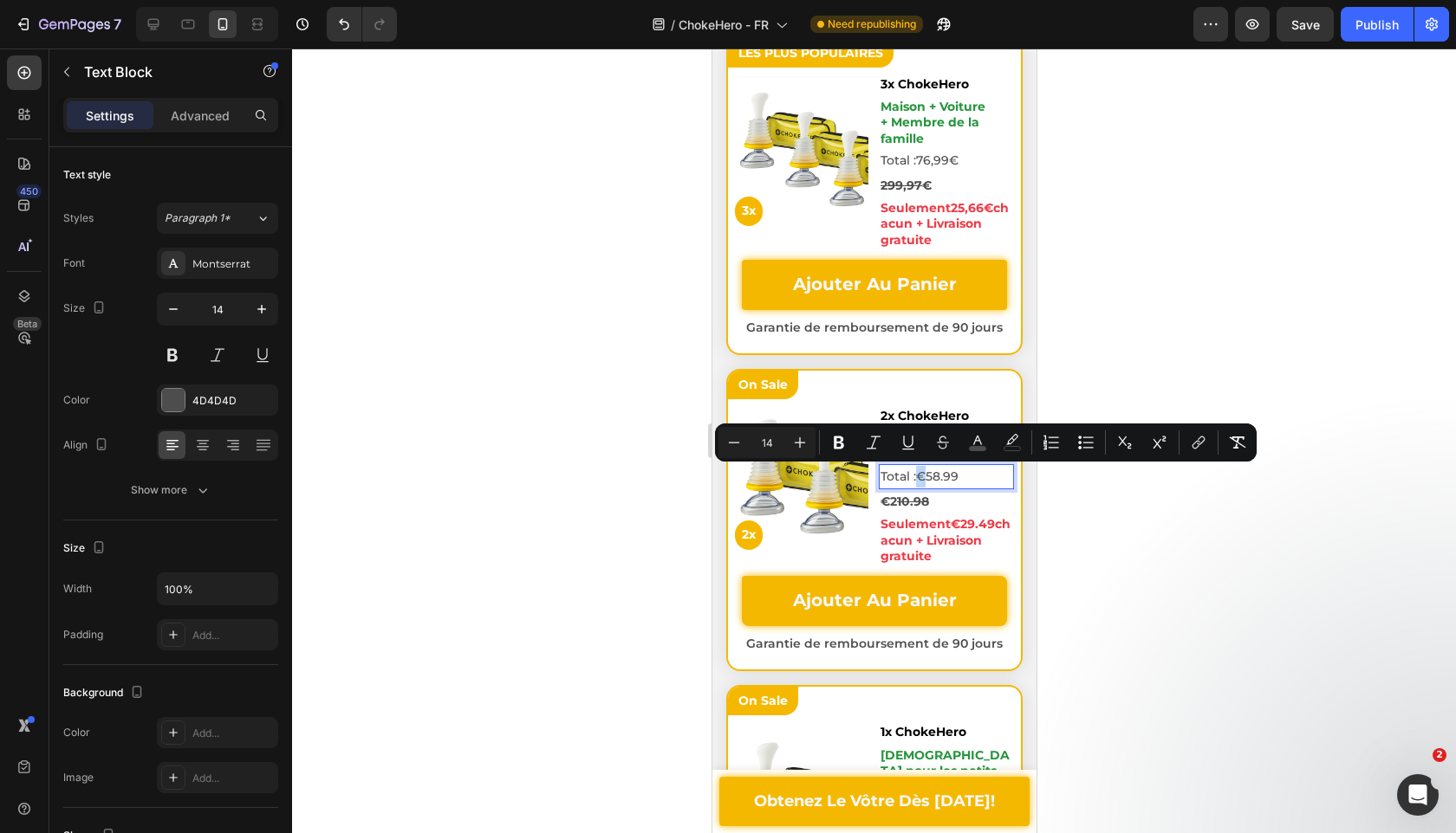
copy span "€"
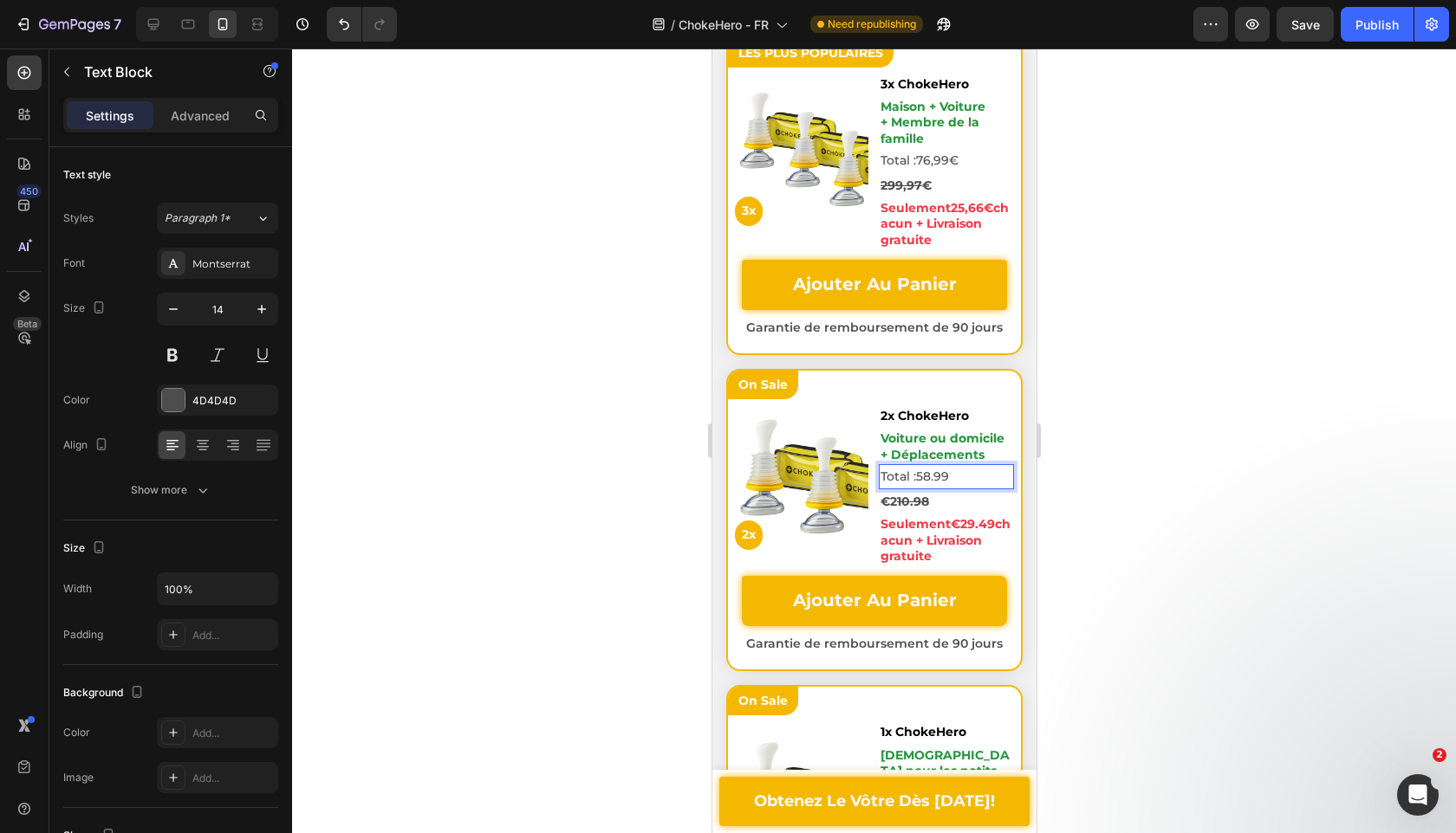
click at [955, 477] on p "Total : 58 .99" at bounding box center [945, 476] width 132 height 22
click at [935, 475] on span ".99" at bounding box center [939, 476] width 18 height 15
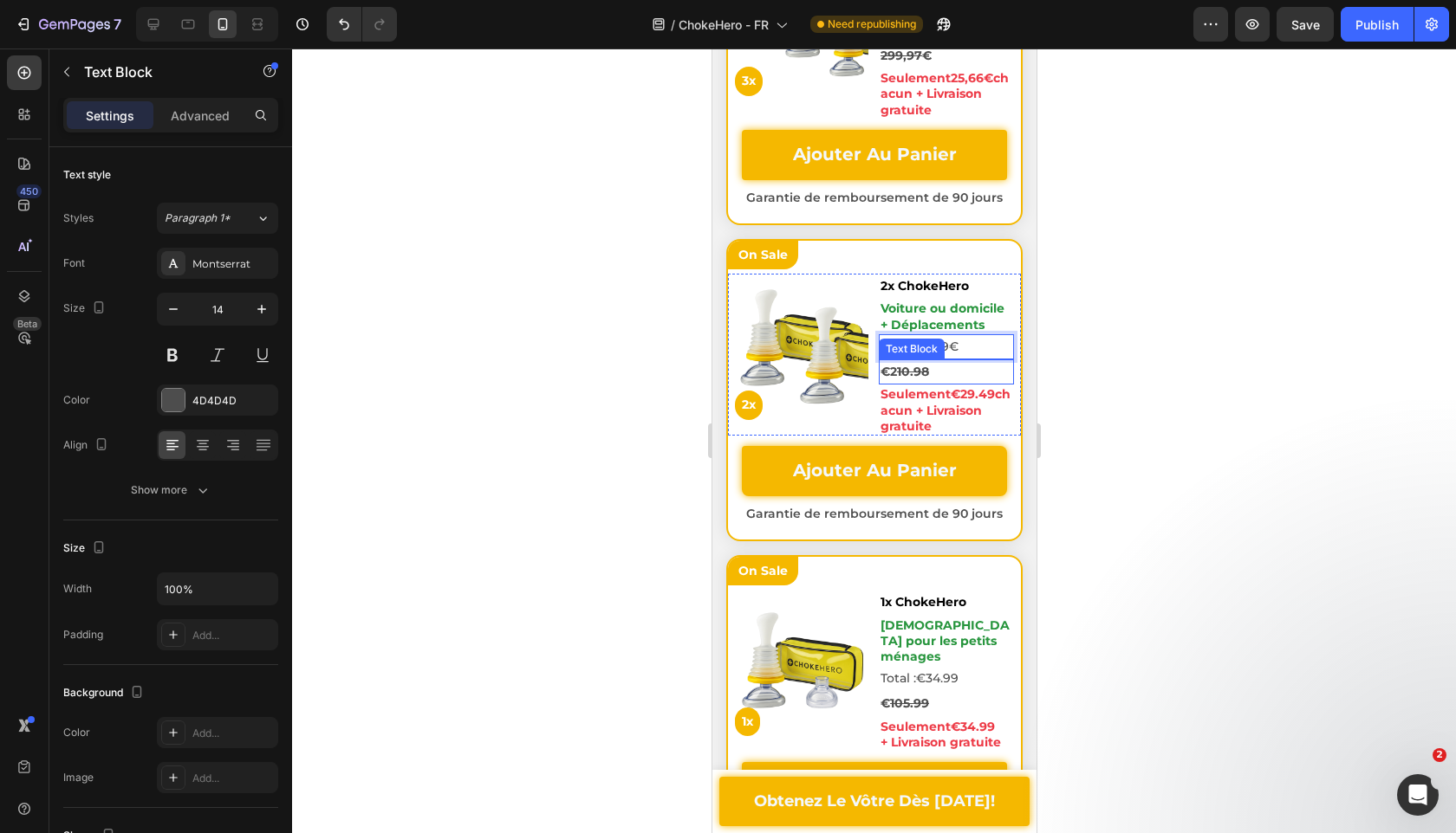
scroll to position [7296, 0]
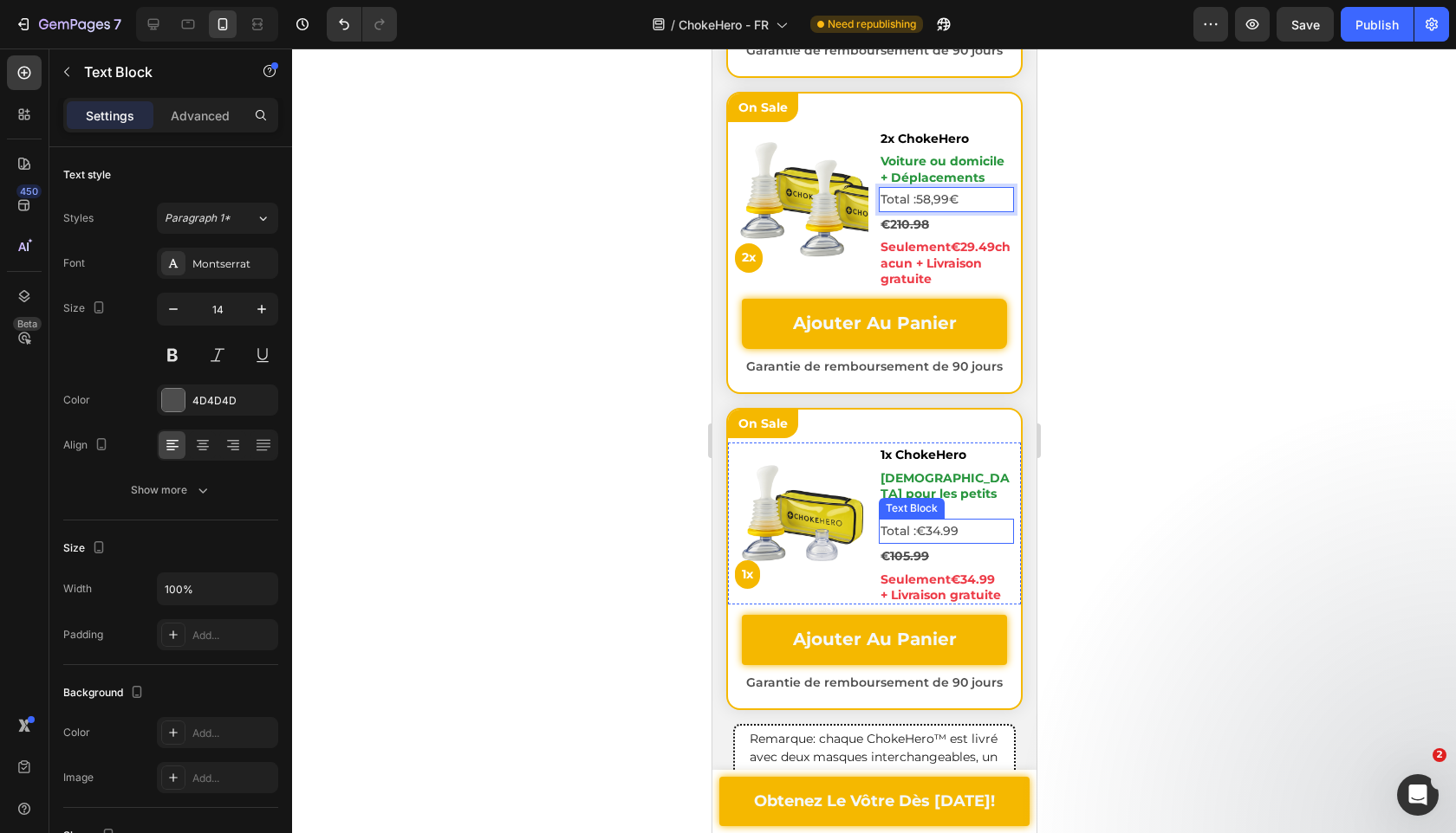
click at [964, 521] on p "Total : € 34.99" at bounding box center [945, 531] width 132 height 22
click at [963, 521] on p "Total : € 34.99" at bounding box center [945, 531] width 132 height 22
click at [946, 524] on span "34.99" at bounding box center [941, 531] width 33 height 15
click at [924, 524] on span "€" at bounding box center [920, 531] width 9 height 15
click at [888, 548] on strong "€" at bounding box center [885, 556] width 9 height 15
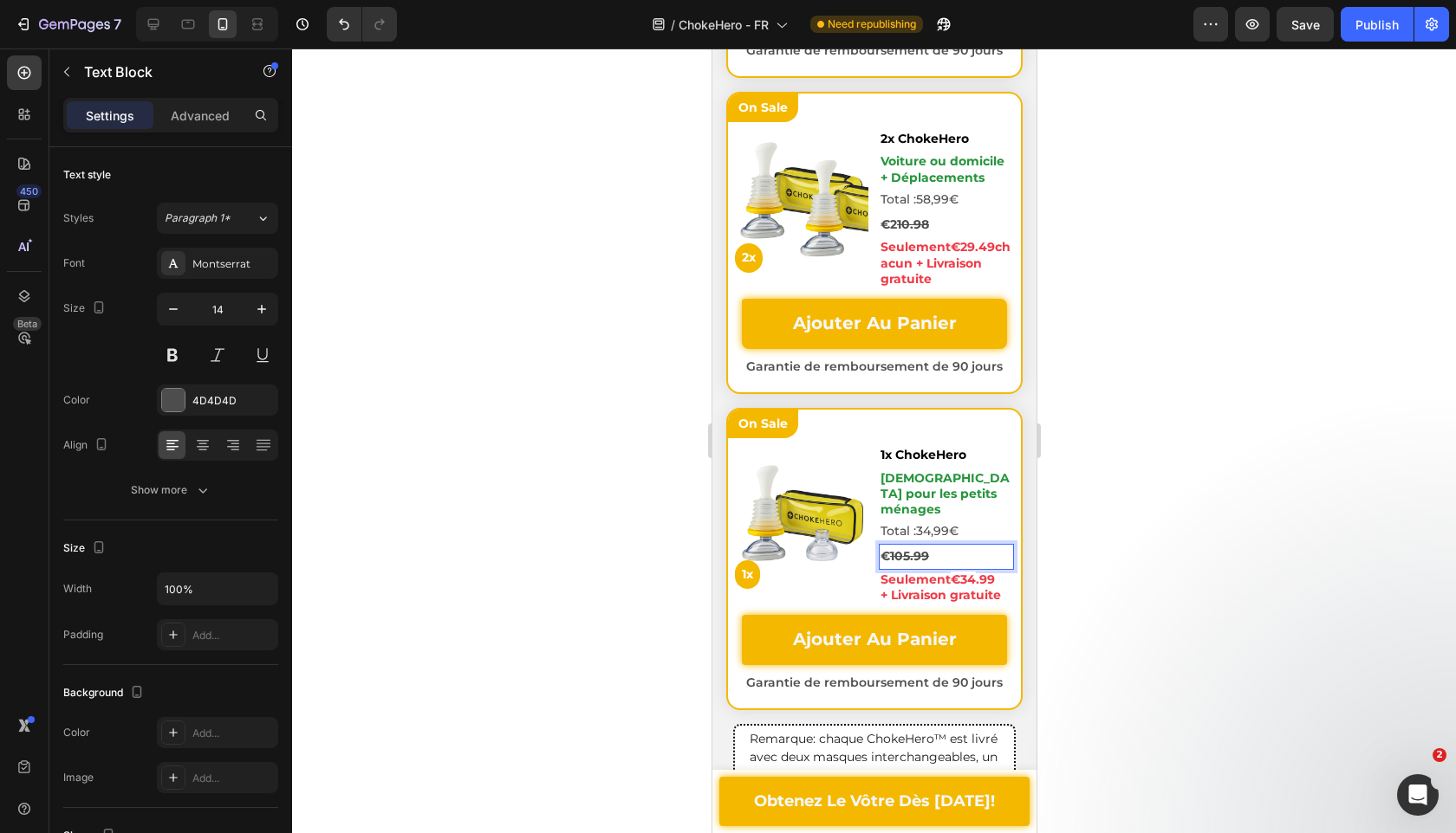
click at [886, 548] on strong "€" at bounding box center [885, 556] width 9 height 15
click at [884, 548] on strong "€" at bounding box center [885, 556] width 9 height 15
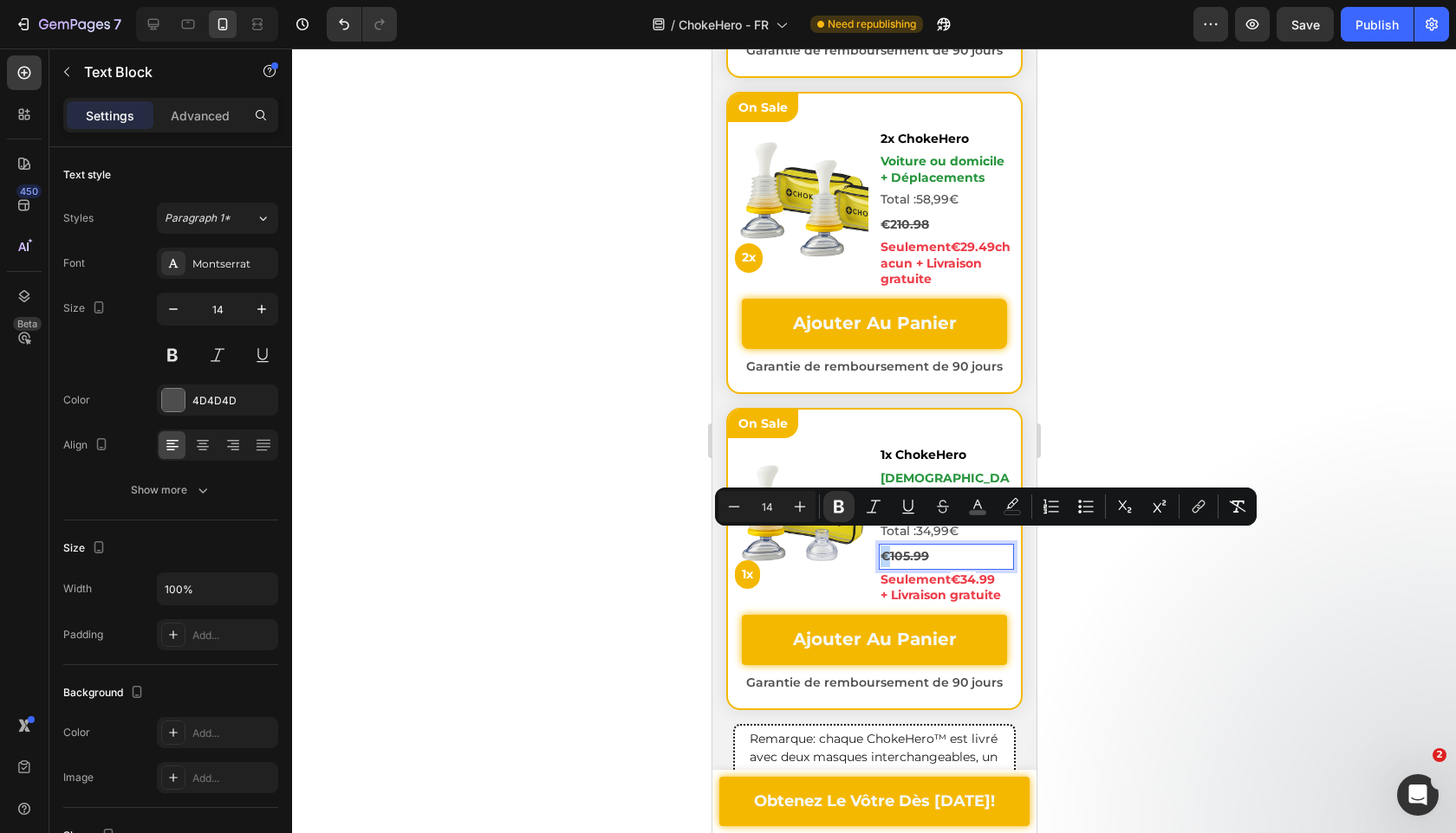
copy strong "€"
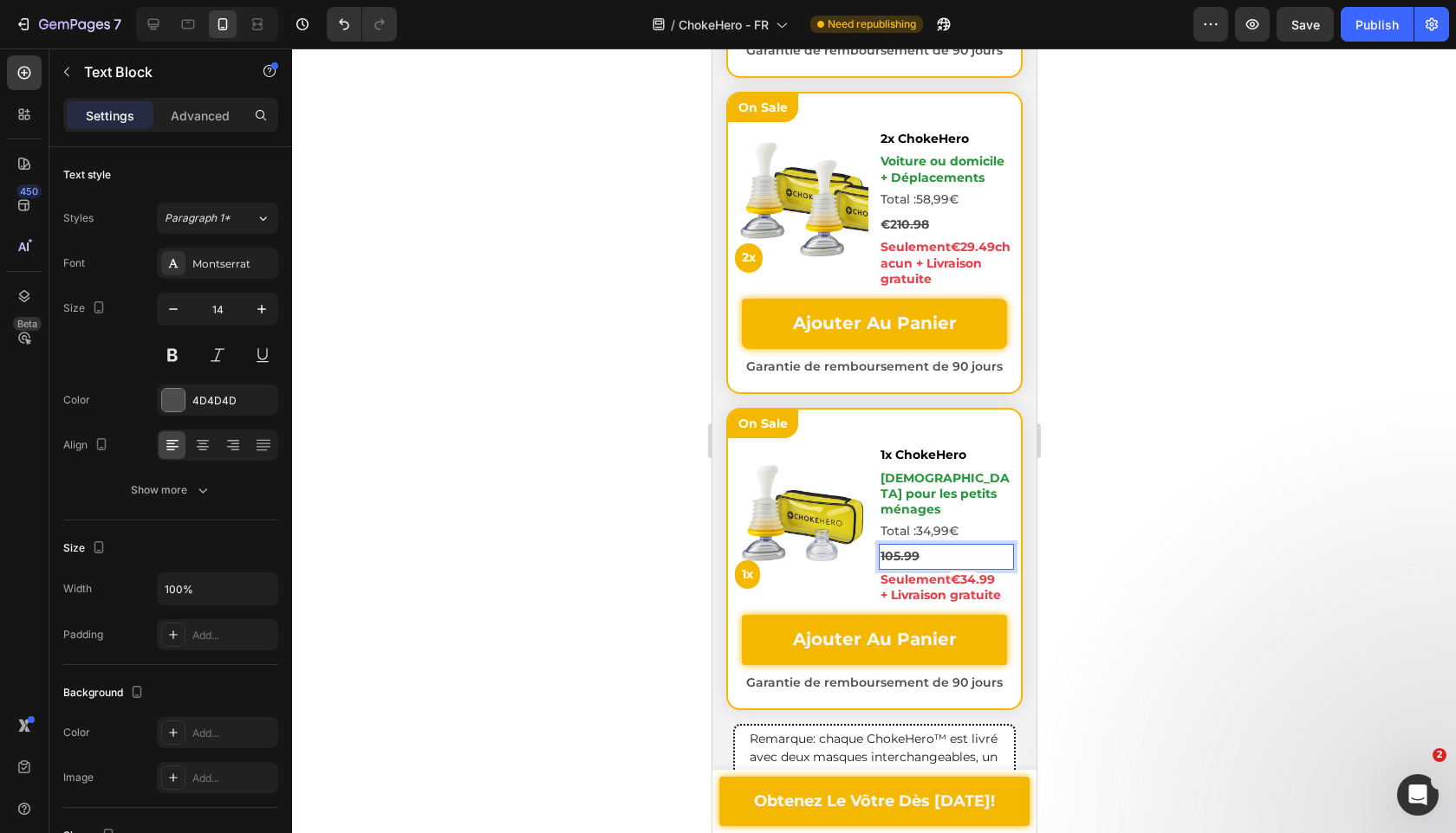
click at [919, 546] on p "105.99" at bounding box center [945, 556] width 132 height 22
click at [902, 548] on strong "105.99" at bounding box center [899, 556] width 39 height 15
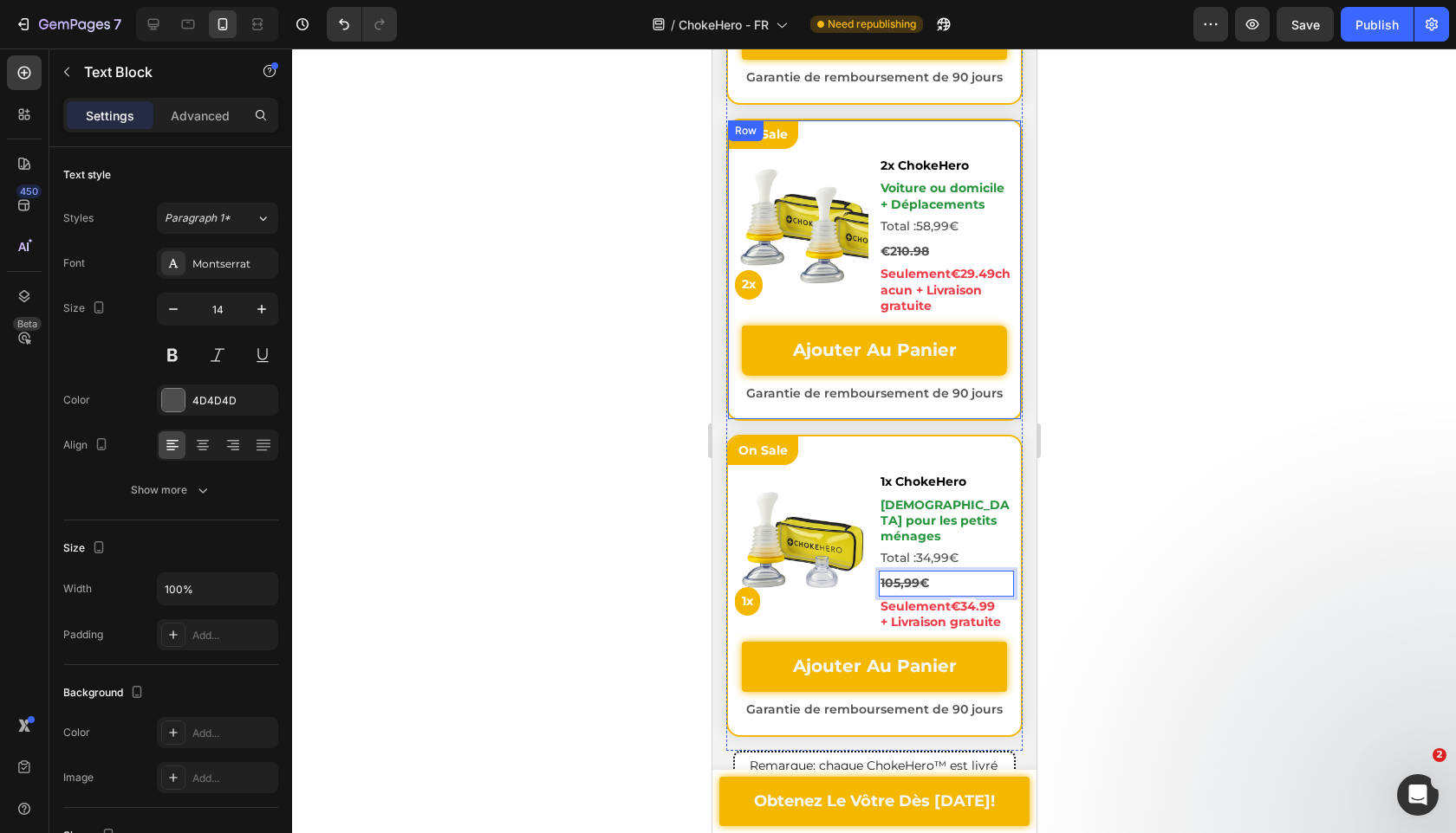
scroll to position [7228, 0]
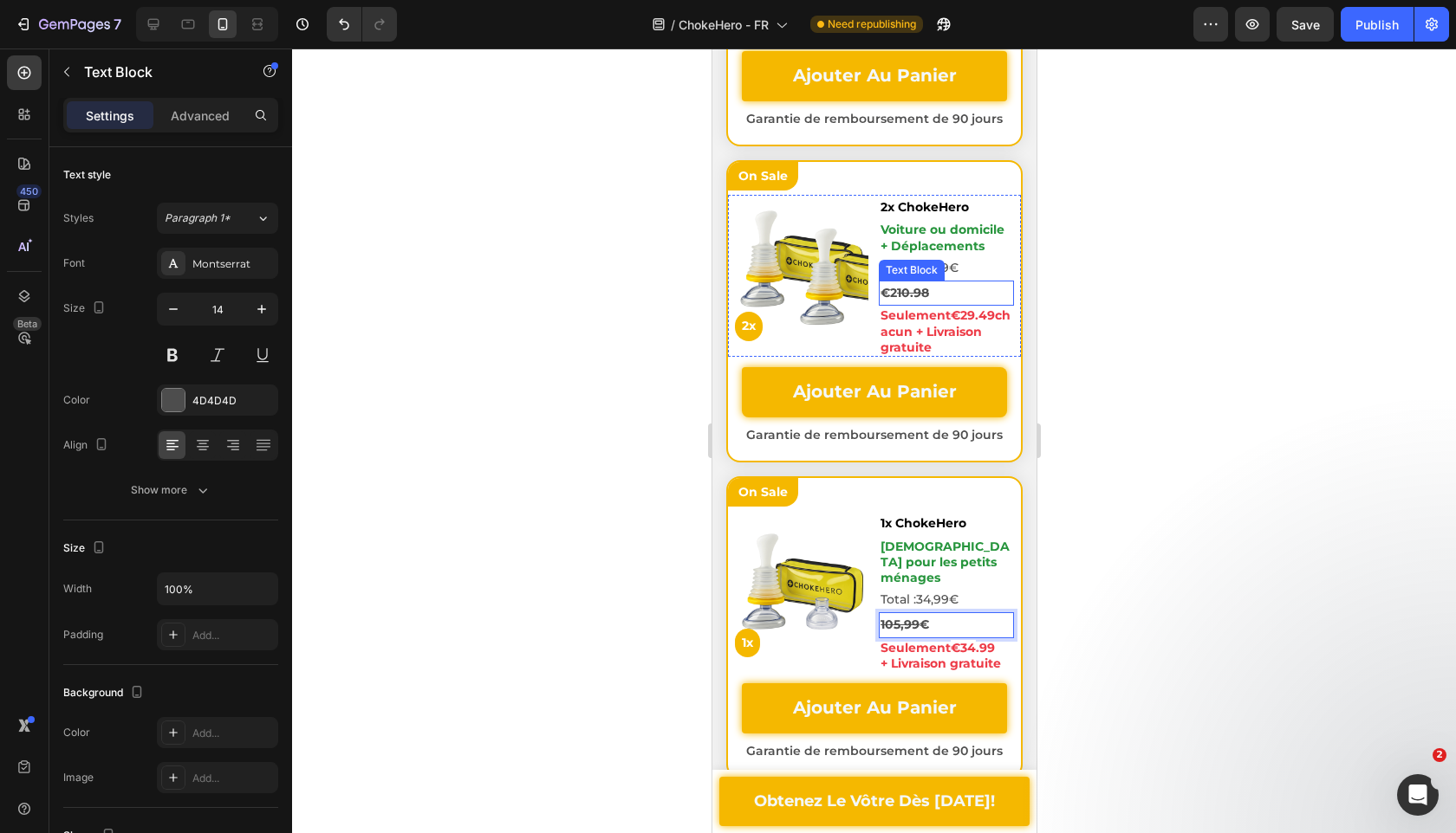
click at [950, 289] on p "€2 10.98" at bounding box center [945, 293] width 132 height 22
click at [941, 289] on p "€2 10.98" at bounding box center [945, 293] width 132 height 22
click at [913, 294] on strong "10.98" at bounding box center [912, 292] width 32 height 15
click at [890, 292] on strong "€2" at bounding box center [887, 292] width 16 height 15
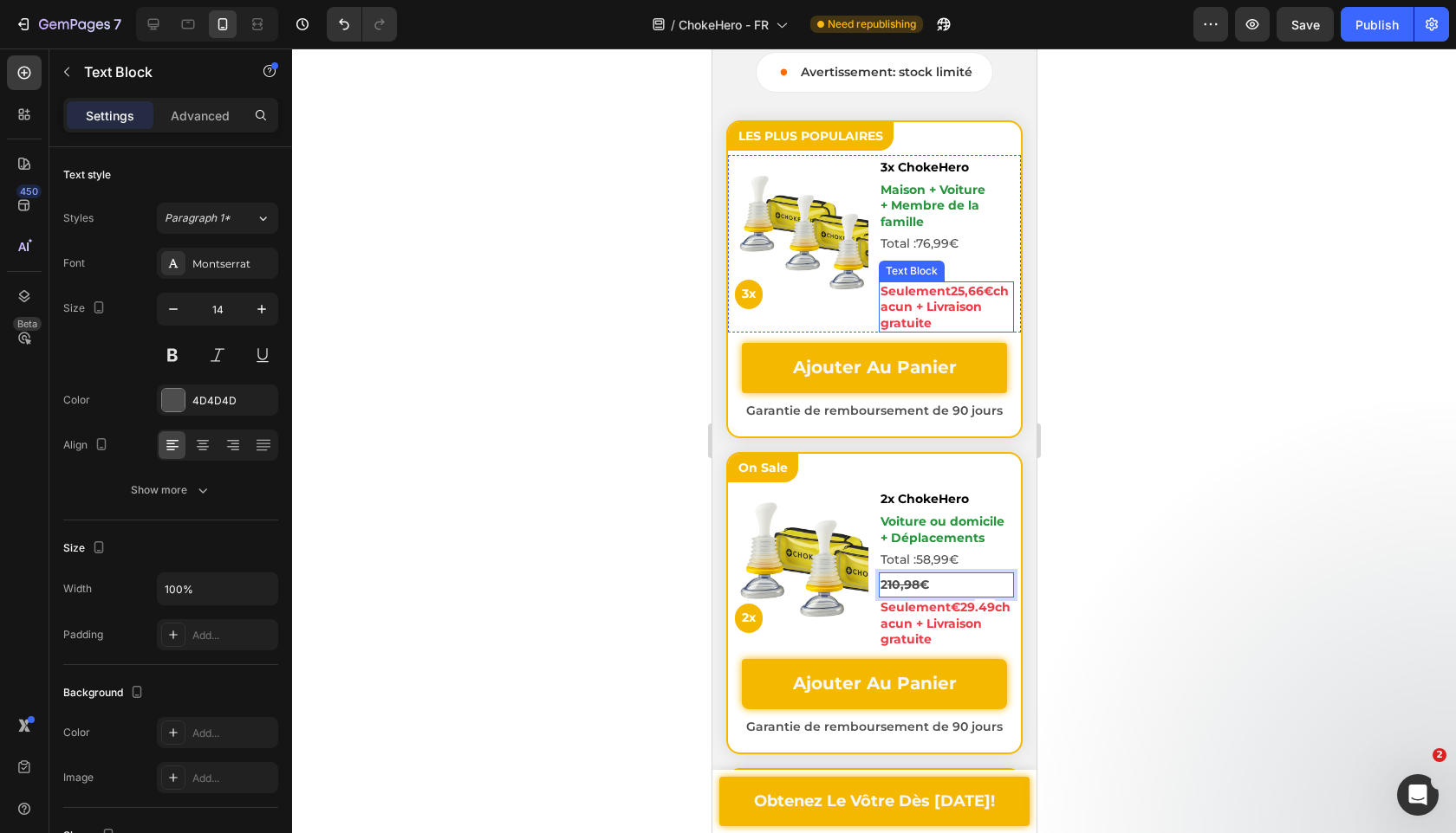
scroll to position [7229, 0]
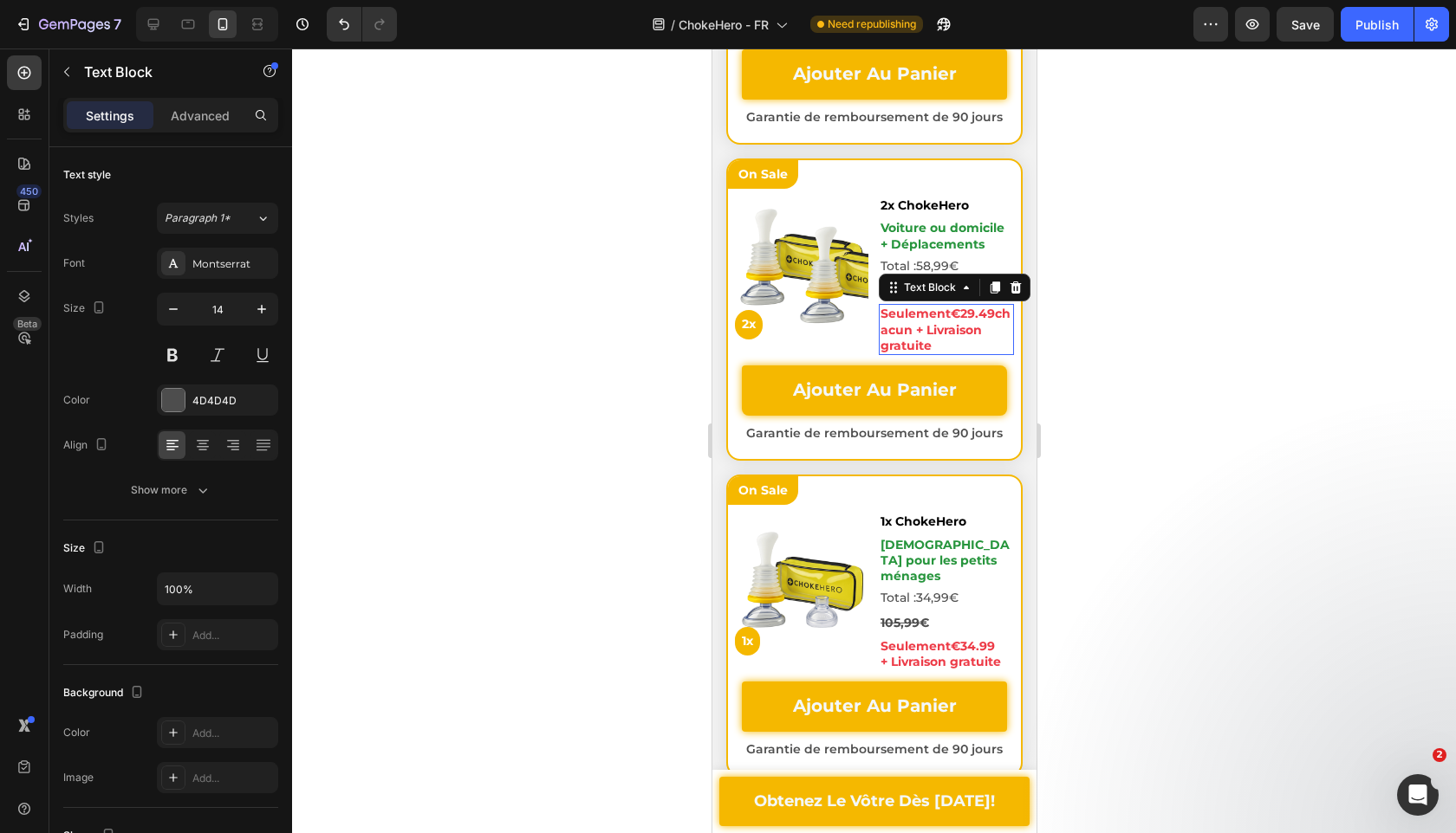
click at [961, 317] on strong "€29" at bounding box center [962, 313] width 25 height 15
click at [961, 321] on p "Seulement €29 .49 chacun + Livraison gratuite" at bounding box center [945, 329] width 132 height 47
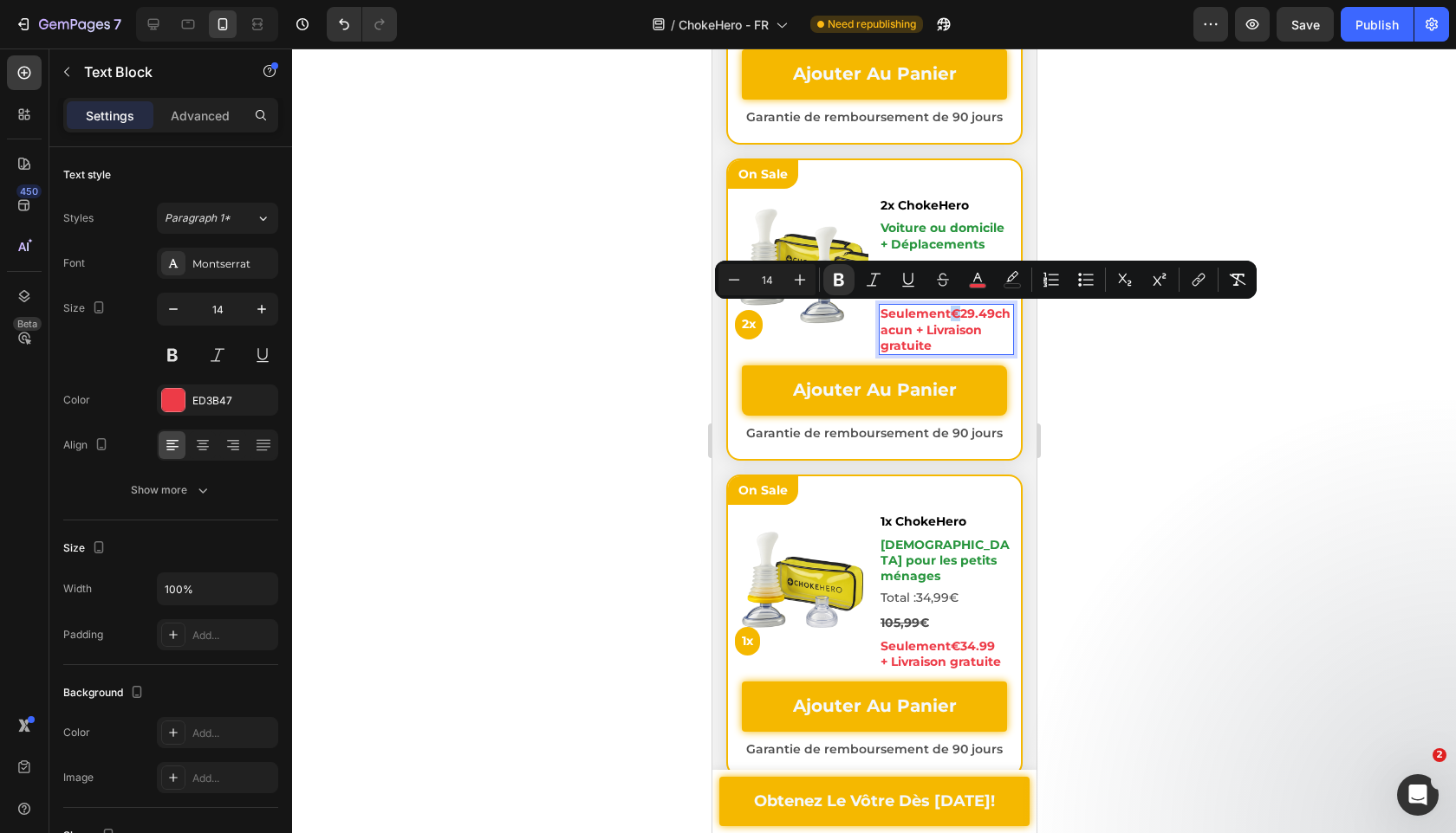
click at [956, 319] on strong "€29" at bounding box center [962, 313] width 25 height 15
copy strong "€"
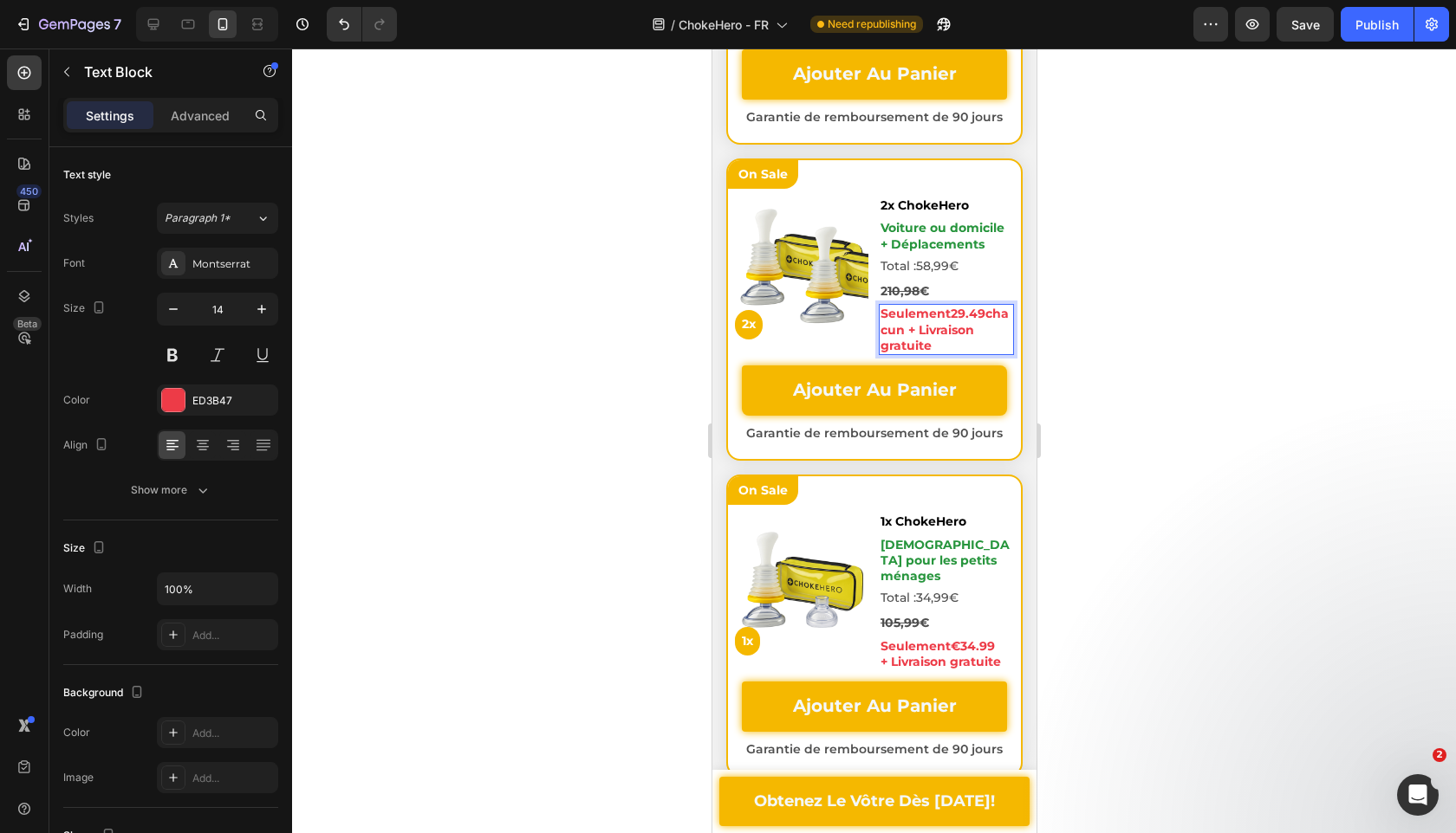
click at [972, 318] on strong ".49" at bounding box center [974, 313] width 20 height 15
click at [998, 315] on p "Seulement 29, 49 chacun + Livraison gratuite" at bounding box center [945, 329] width 132 height 47
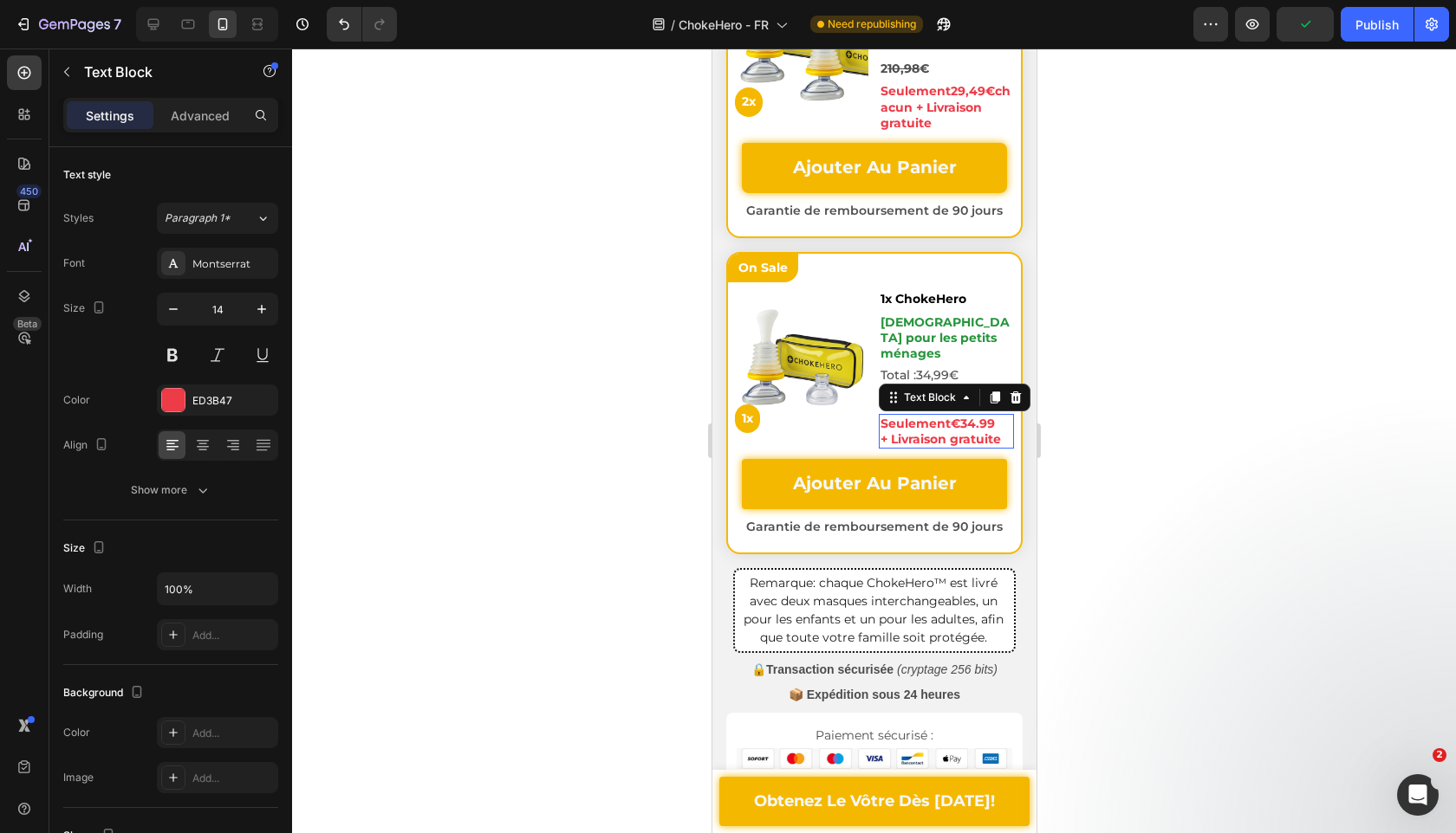
click at [993, 416] on span ".99" at bounding box center [984, 423] width 19 height 15
click at [994, 416] on span ".99" at bounding box center [984, 423] width 19 height 15
click at [983, 416] on span ".99" at bounding box center [984, 423] width 19 height 15
click at [617, 663] on div at bounding box center [874, 440] width 1164 height 785
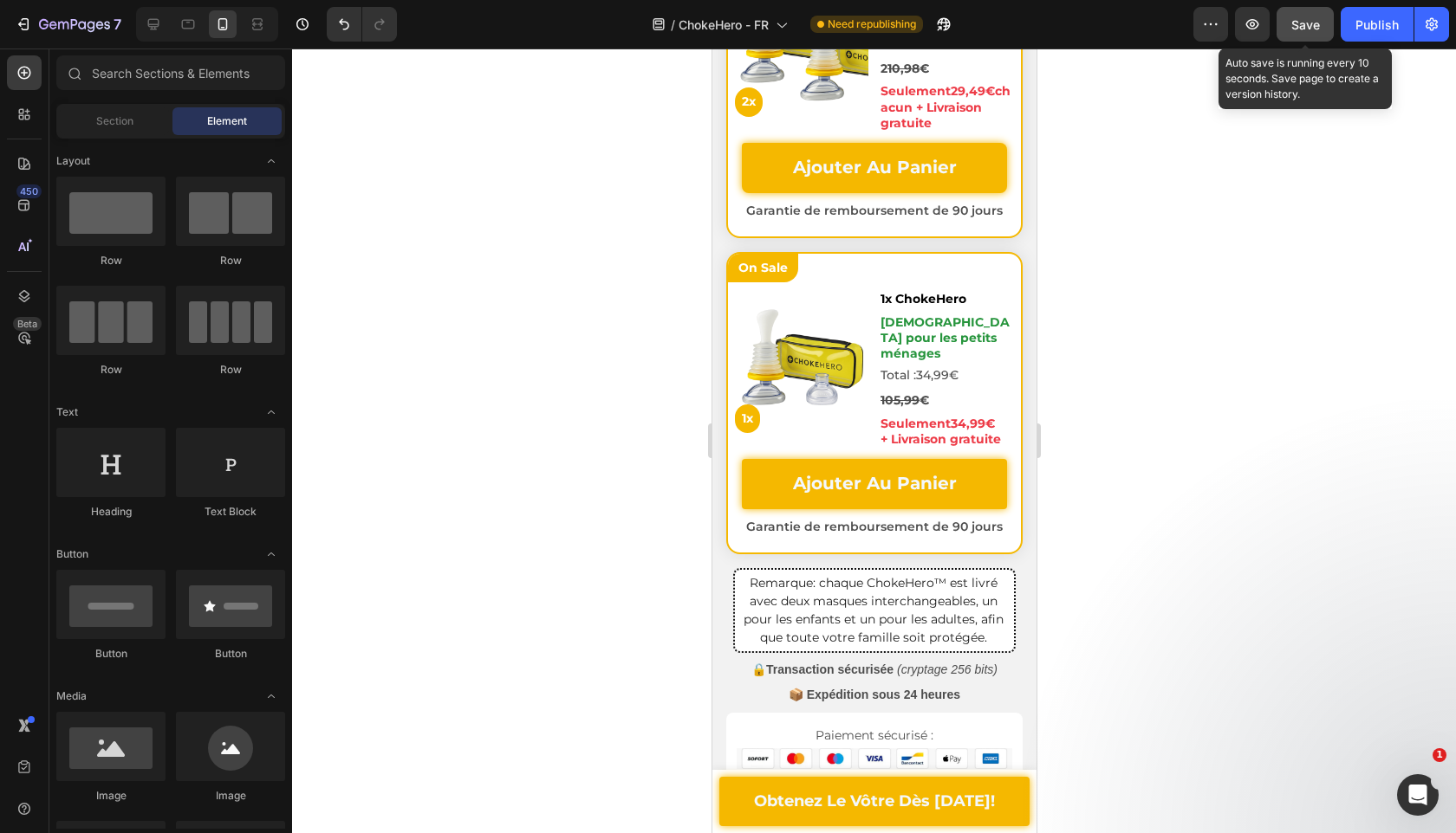
click at [1314, 34] on button "Save" at bounding box center [1305, 24] width 57 height 35
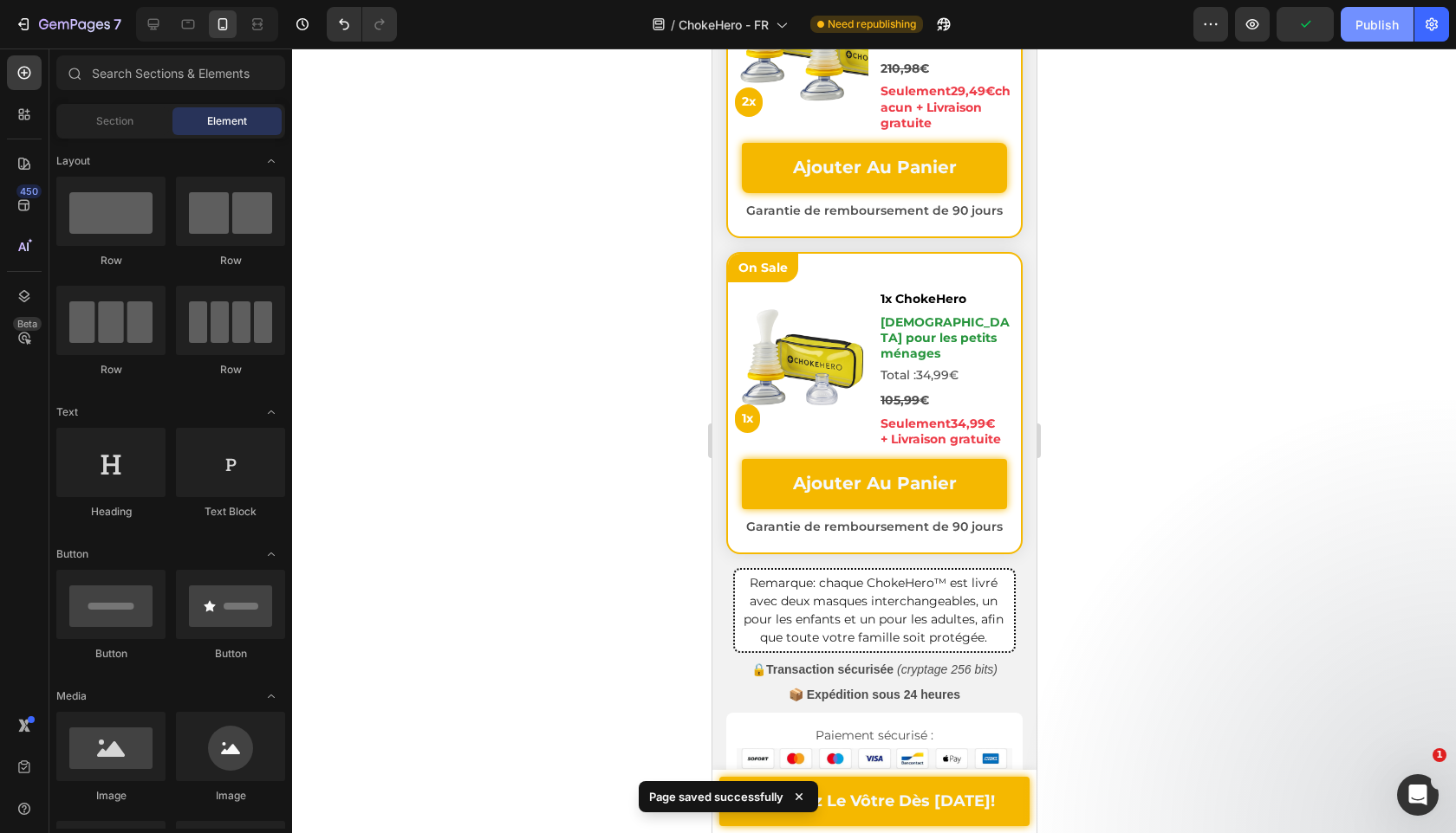
click at [1397, 27] on div "Publish" at bounding box center [1377, 24] width 44 height 18
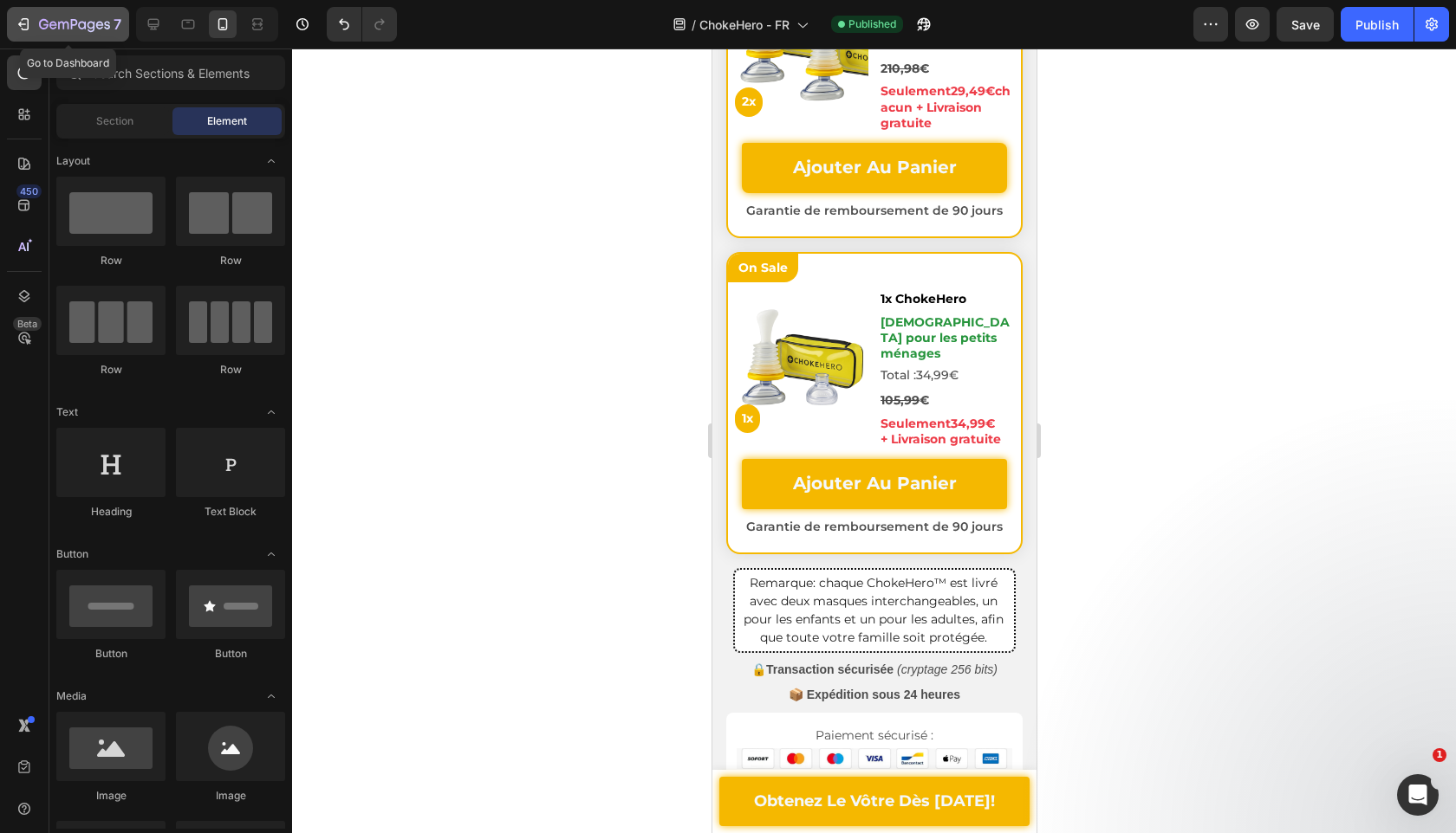
click at [46, 17] on div "7" at bounding box center [80, 25] width 83 height 21
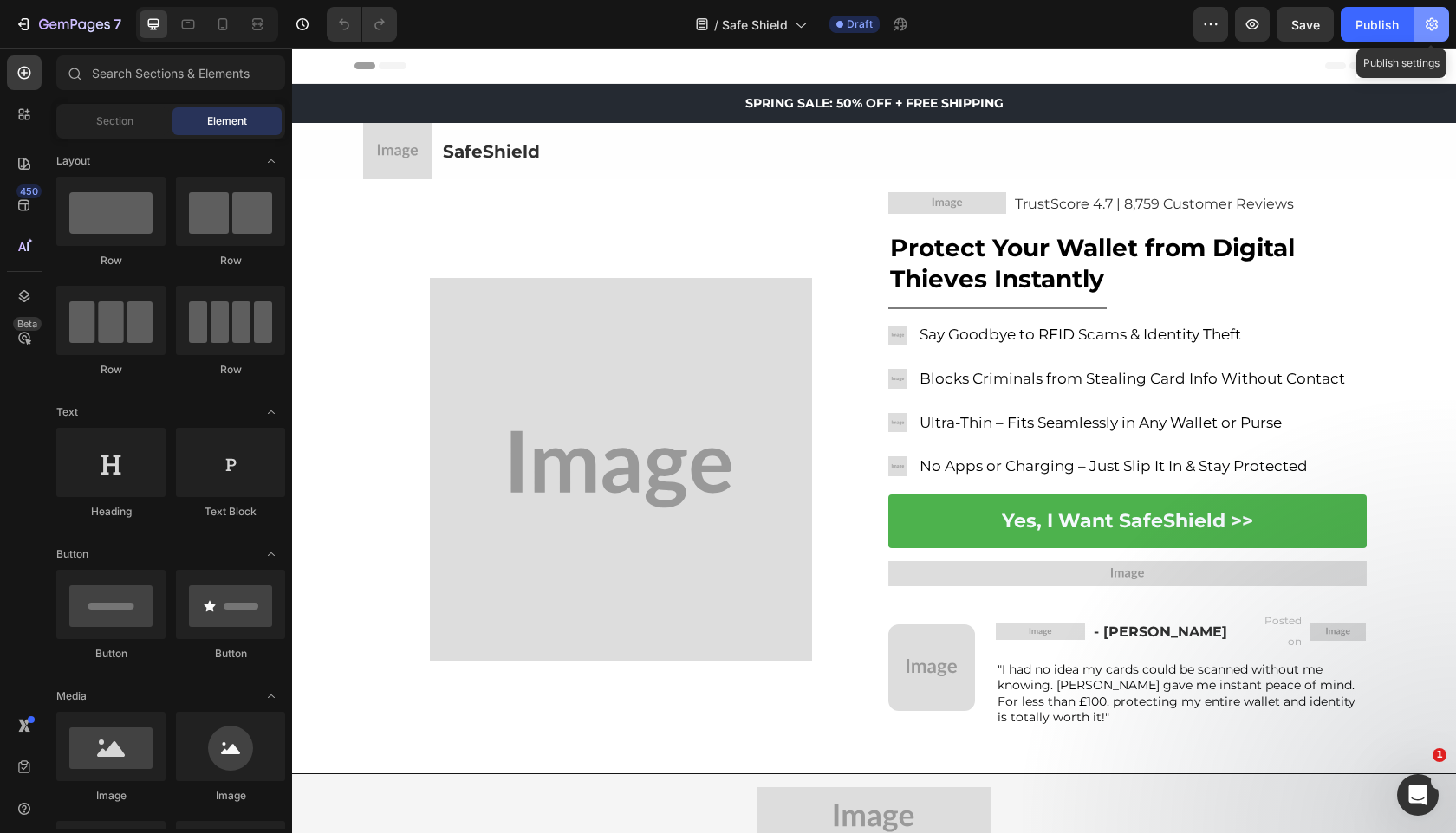
click at [1430, 33] on button "button" at bounding box center [1431, 24] width 35 height 35
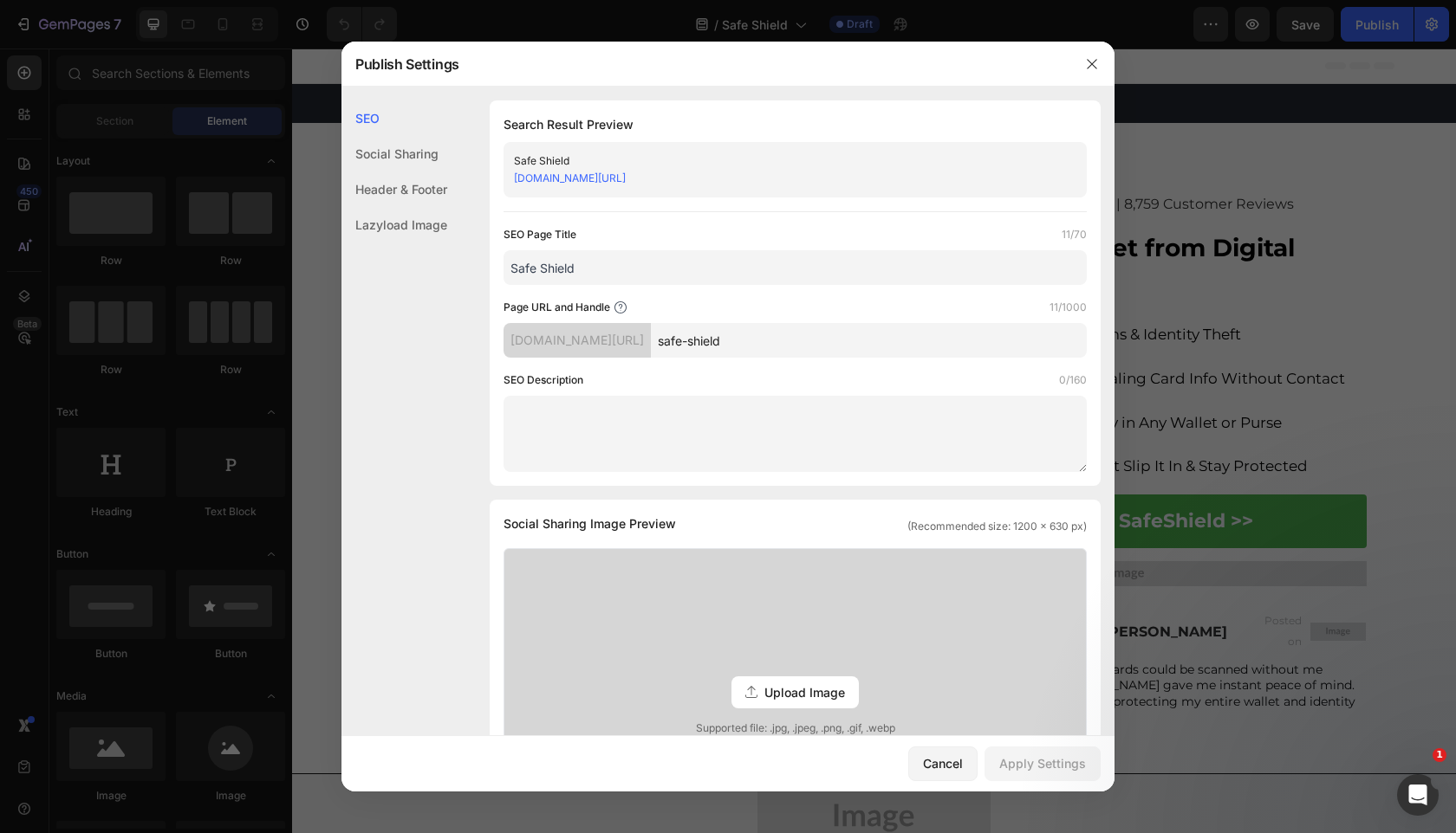
click at [630, 273] on input "Safe Shield" at bounding box center [795, 268] width 584 height 35
type input "Safe Shield - FR"
click at [815, 340] on input "safe-shield" at bounding box center [868, 341] width 436 height 35
type input "safe-shield-fr"
click at [1013, 752] on button "Apply Settings" at bounding box center [1042, 764] width 116 height 35
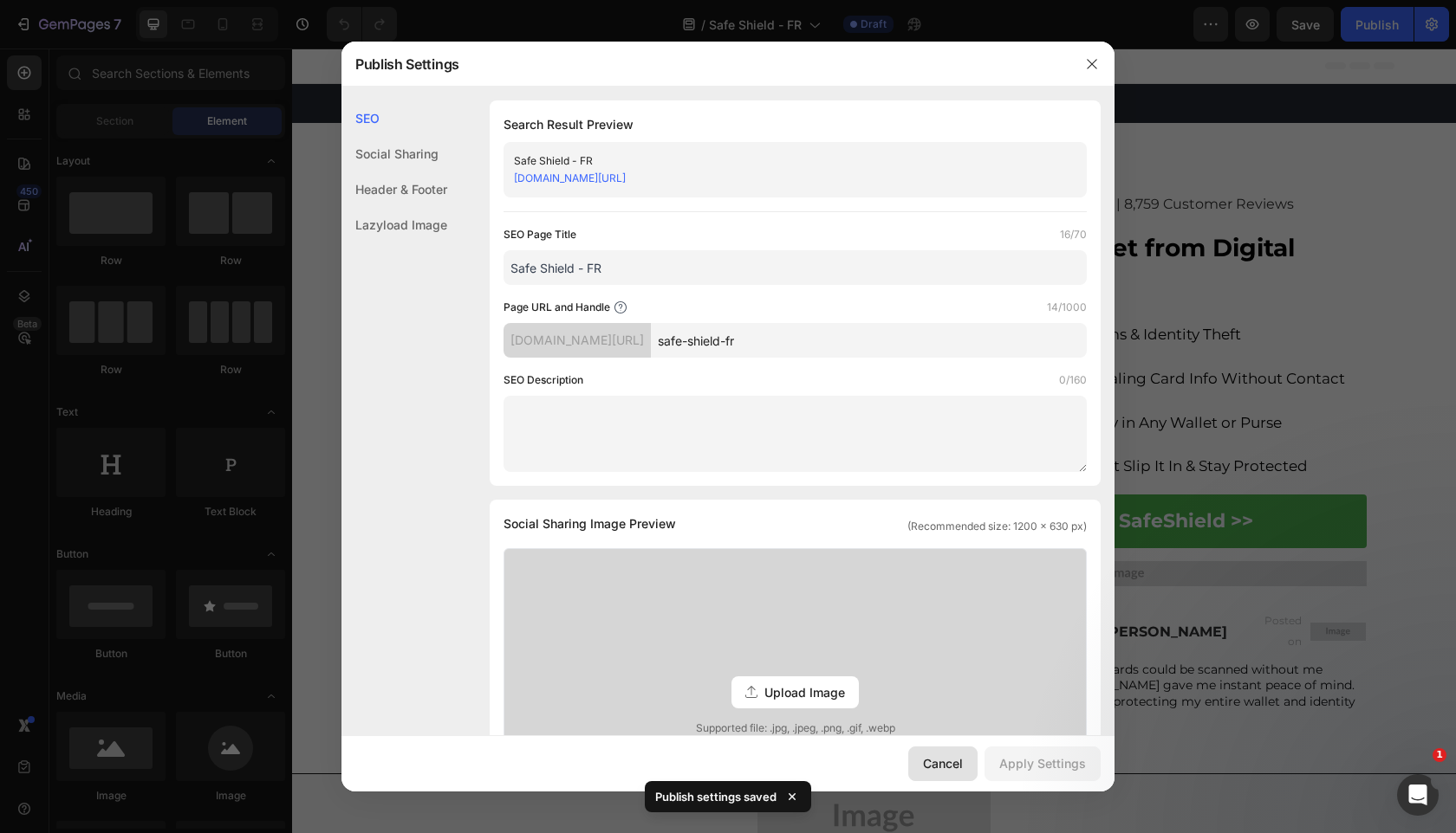
click at [961, 763] on div "Cancel" at bounding box center [943, 763] width 40 height 18
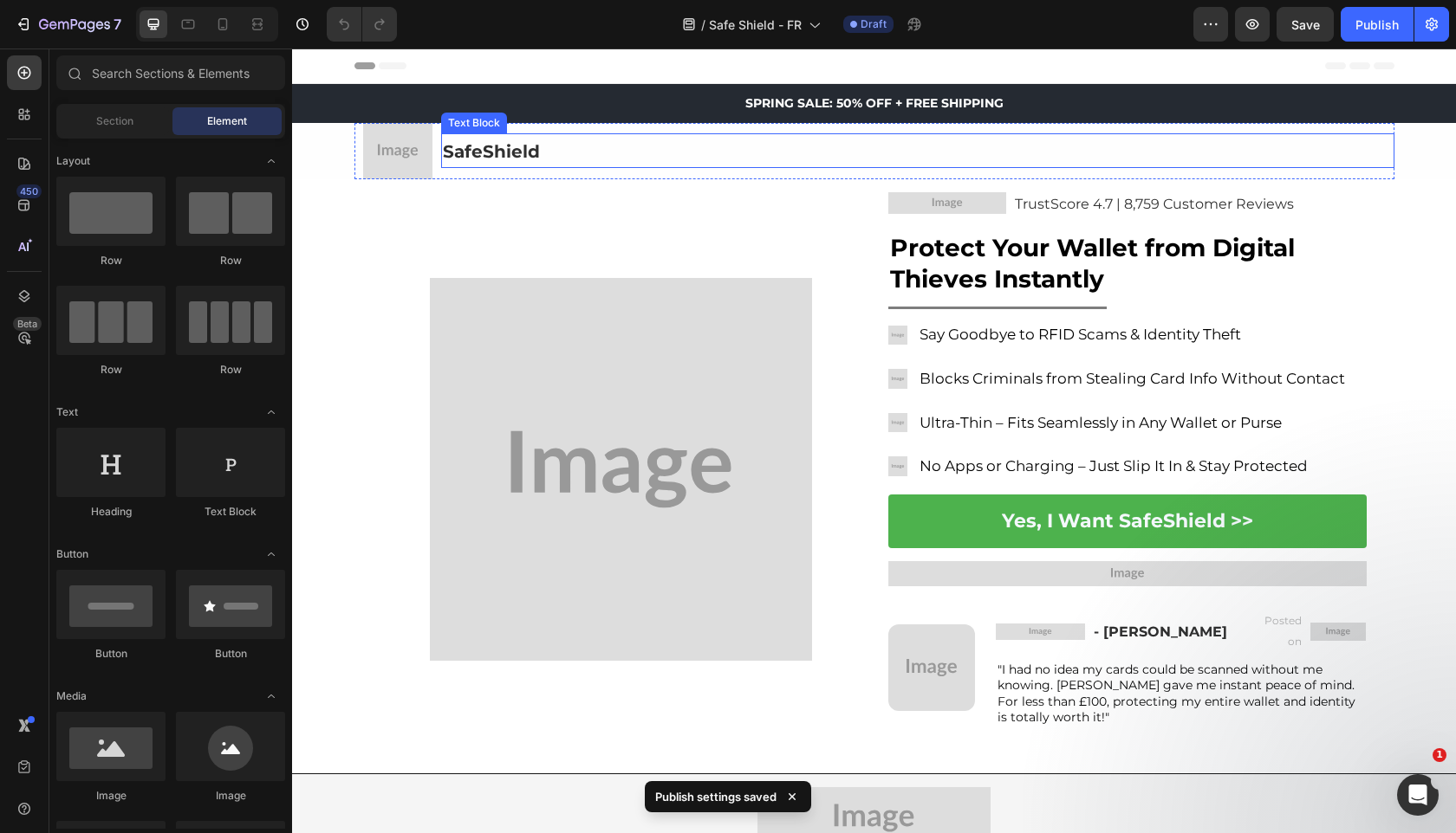
click at [477, 153] on strong "SafeShield" at bounding box center [492, 152] width 97 height 21
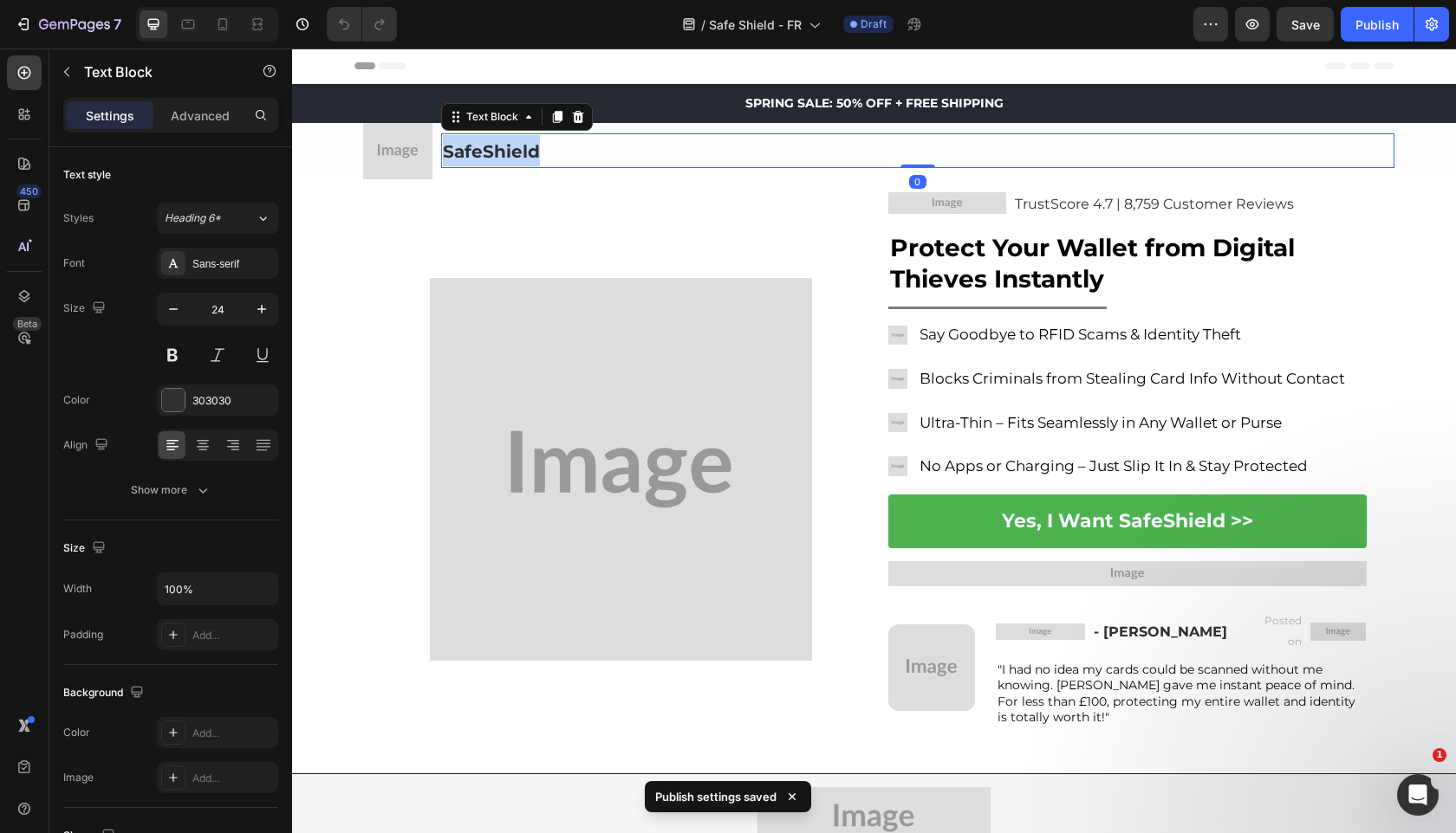
click at [476, 153] on strong "SafeShield" at bounding box center [492, 152] width 97 height 21
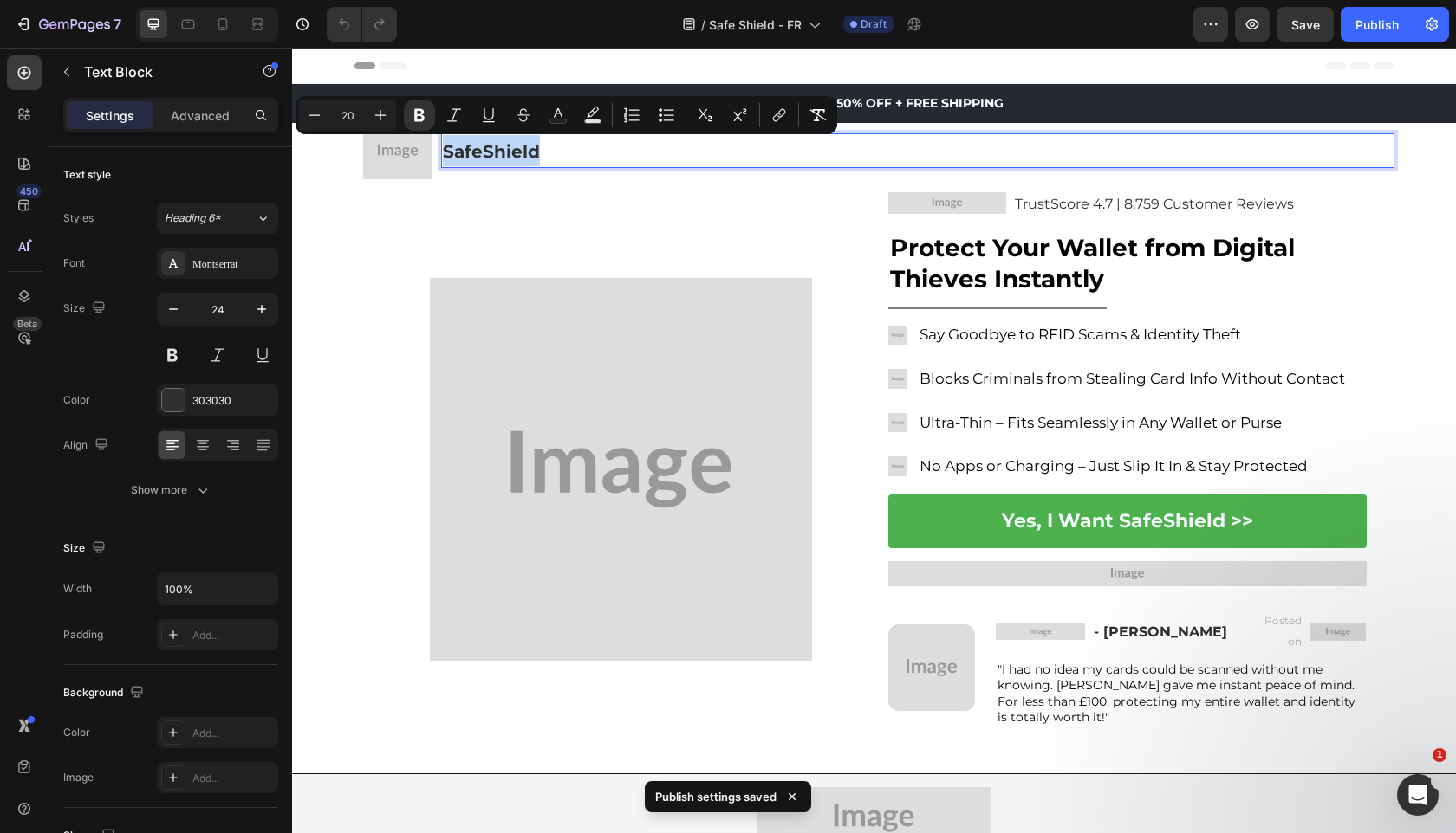
click at [404, 137] on img at bounding box center [398, 151] width 69 height 55
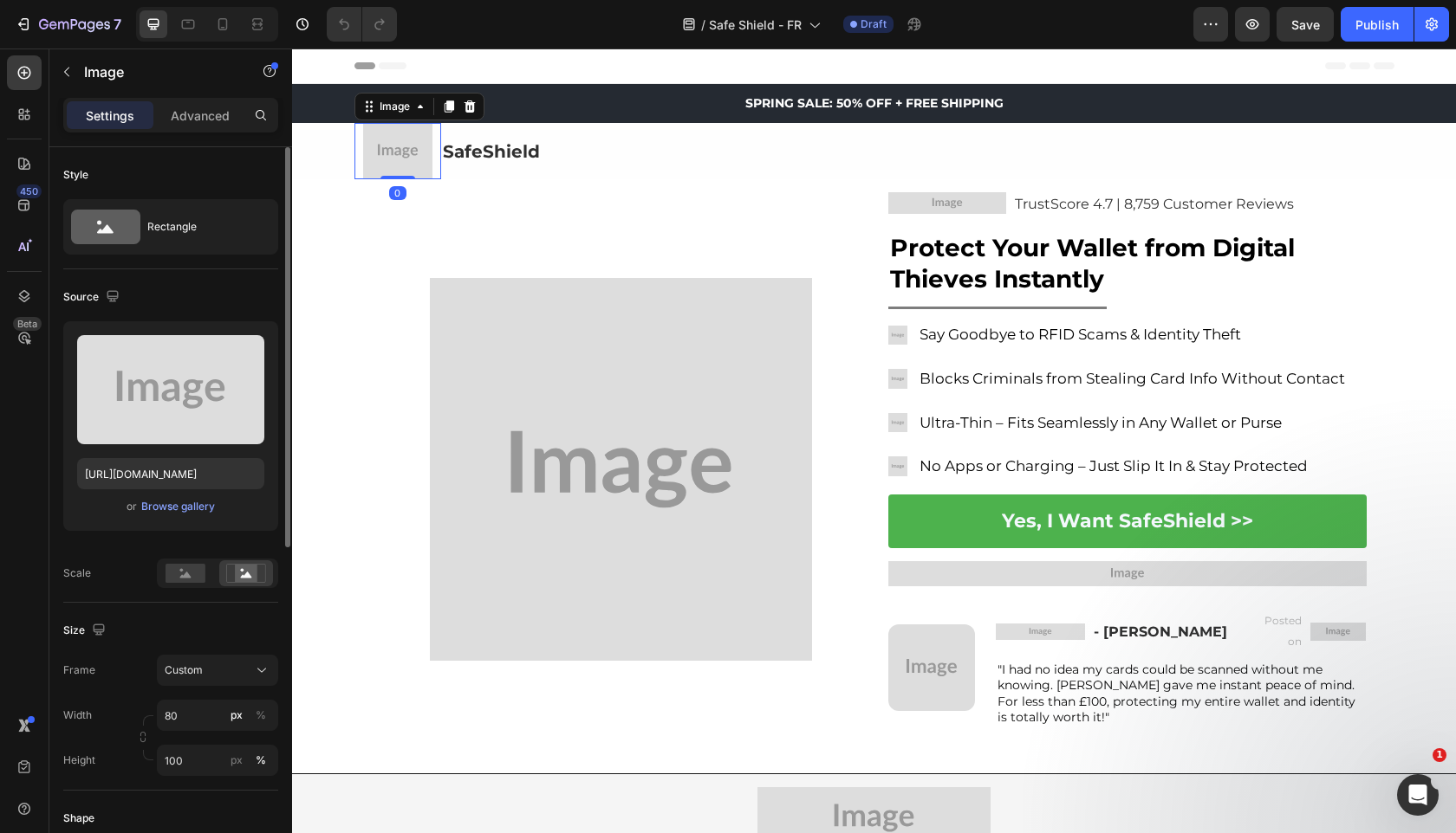
click at [183, 518] on div "Upload Image https://placehold.co/360x290?text=Image or Browse gallery" at bounding box center [171, 426] width 215 height 210
click at [183, 512] on div "Browse gallery" at bounding box center [178, 507] width 74 height 15
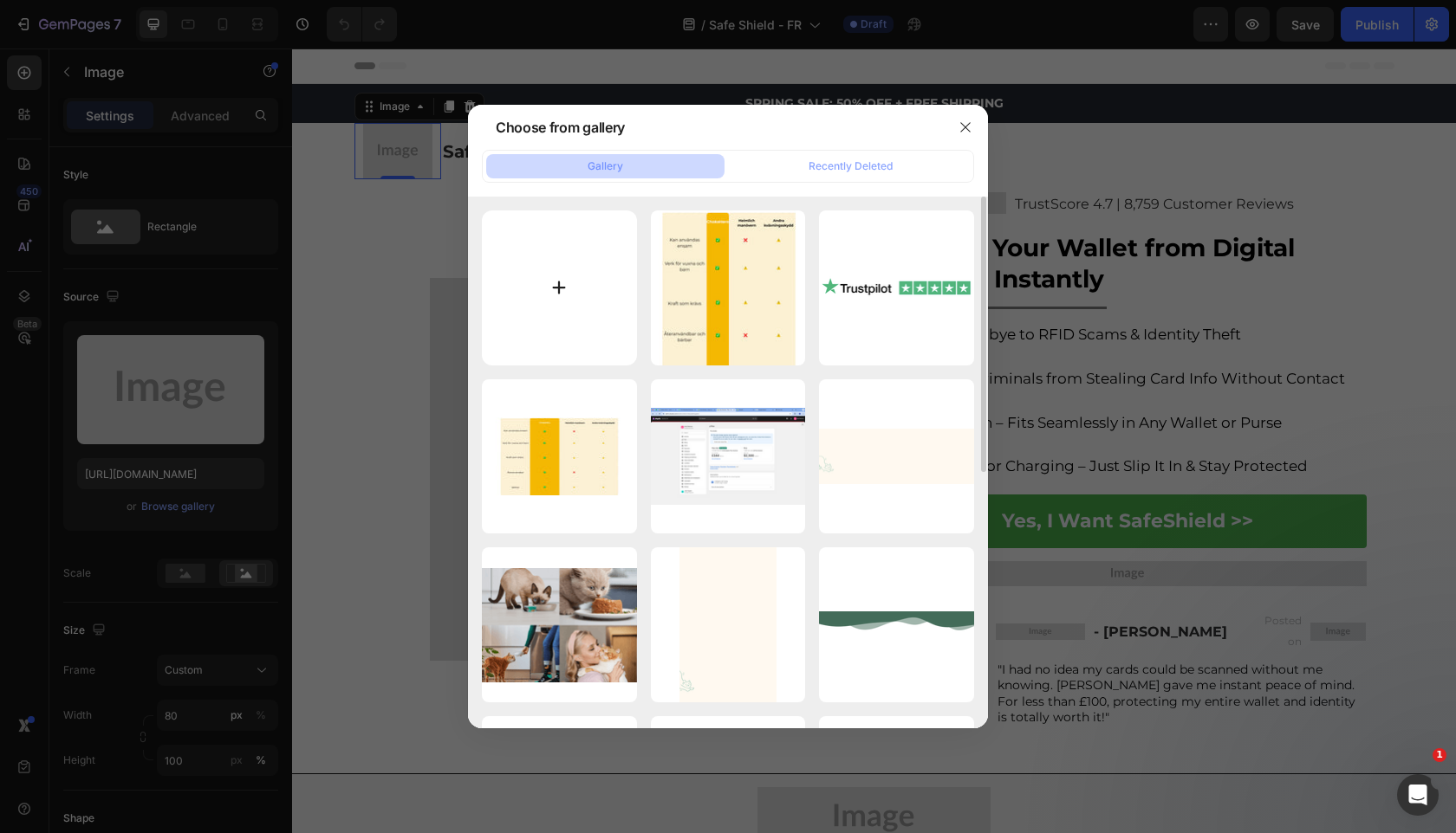
click at [508, 305] on input "file" at bounding box center [559, 287] width 155 height 155
type input "C:\fakepath\gempages_525800266155426871-5d8f813d-d7c2-406d-9d9e-cdf3bf8dcedf.png"
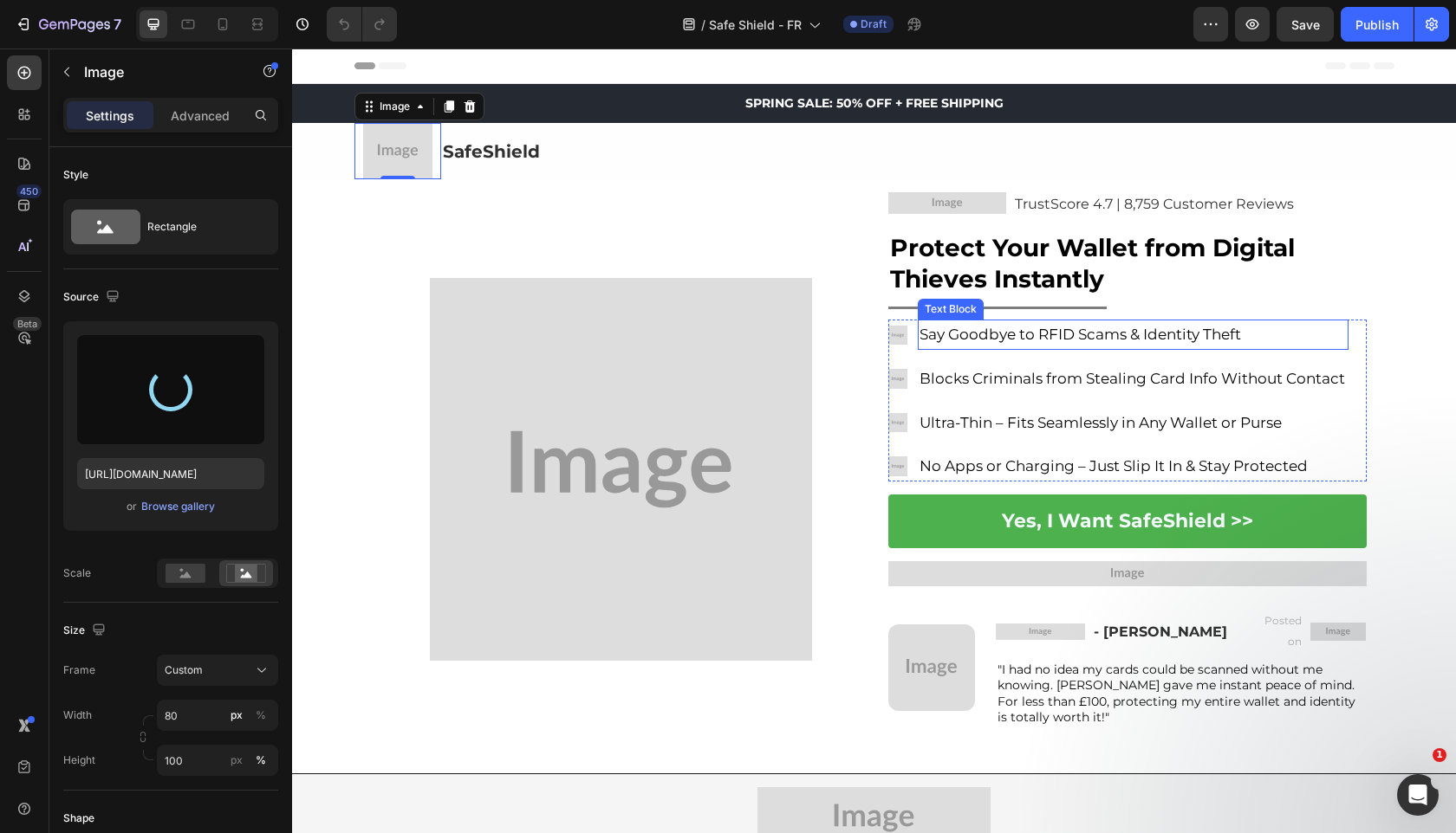
type input "https://cdn.shopify.com/s/files/1/0909/2261/5117/files/gempages_577322349100008…"
